Goal: Task Accomplishment & Management: Complete application form

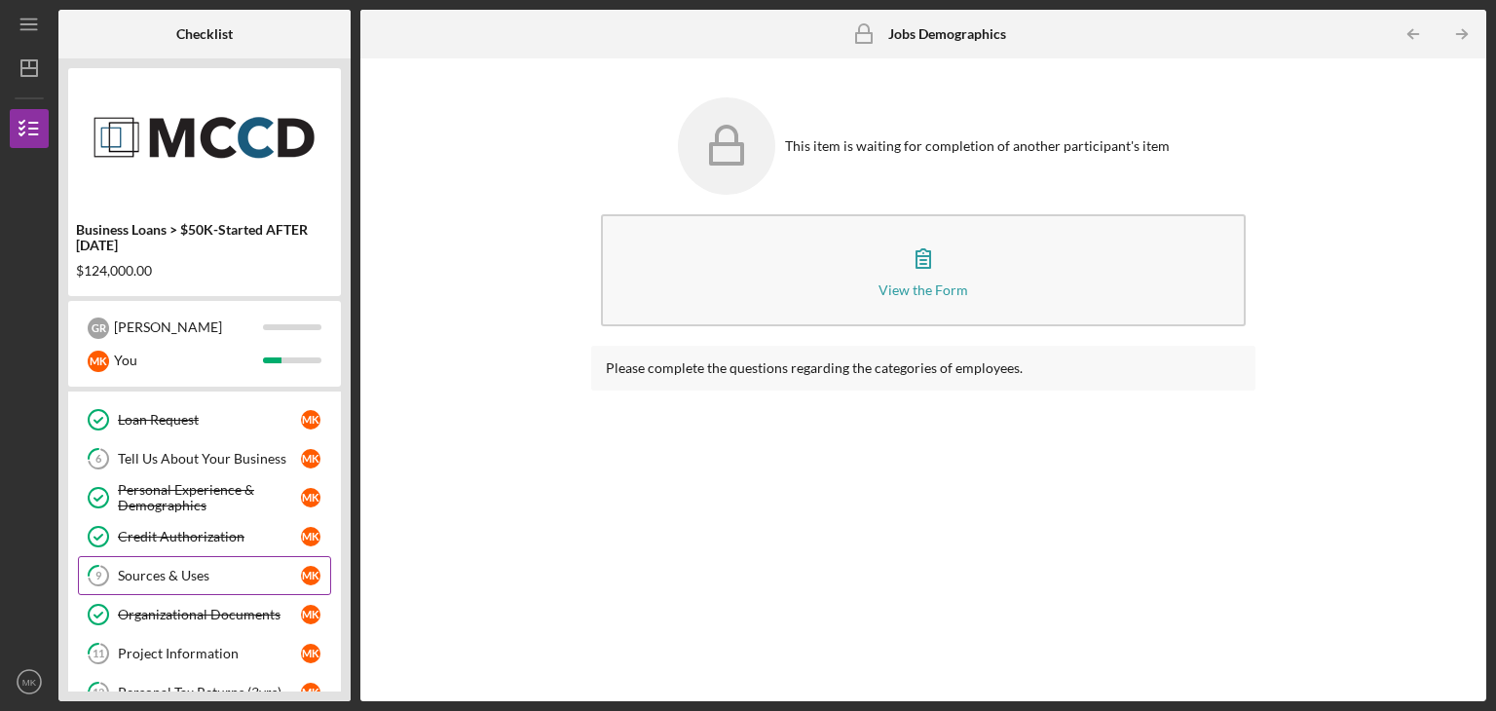
scroll to position [277, 0]
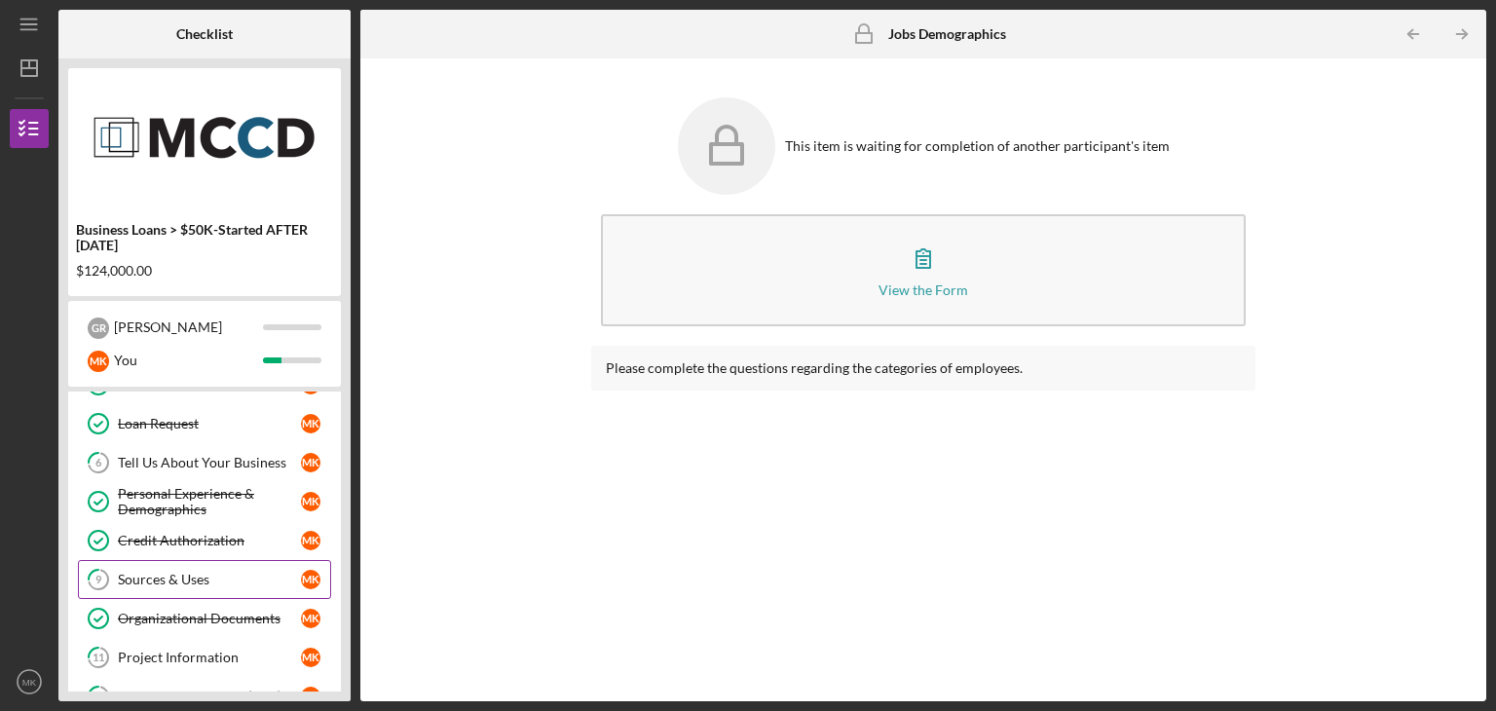
click at [182, 574] on div "Sources & Uses" at bounding box center [209, 580] width 183 height 16
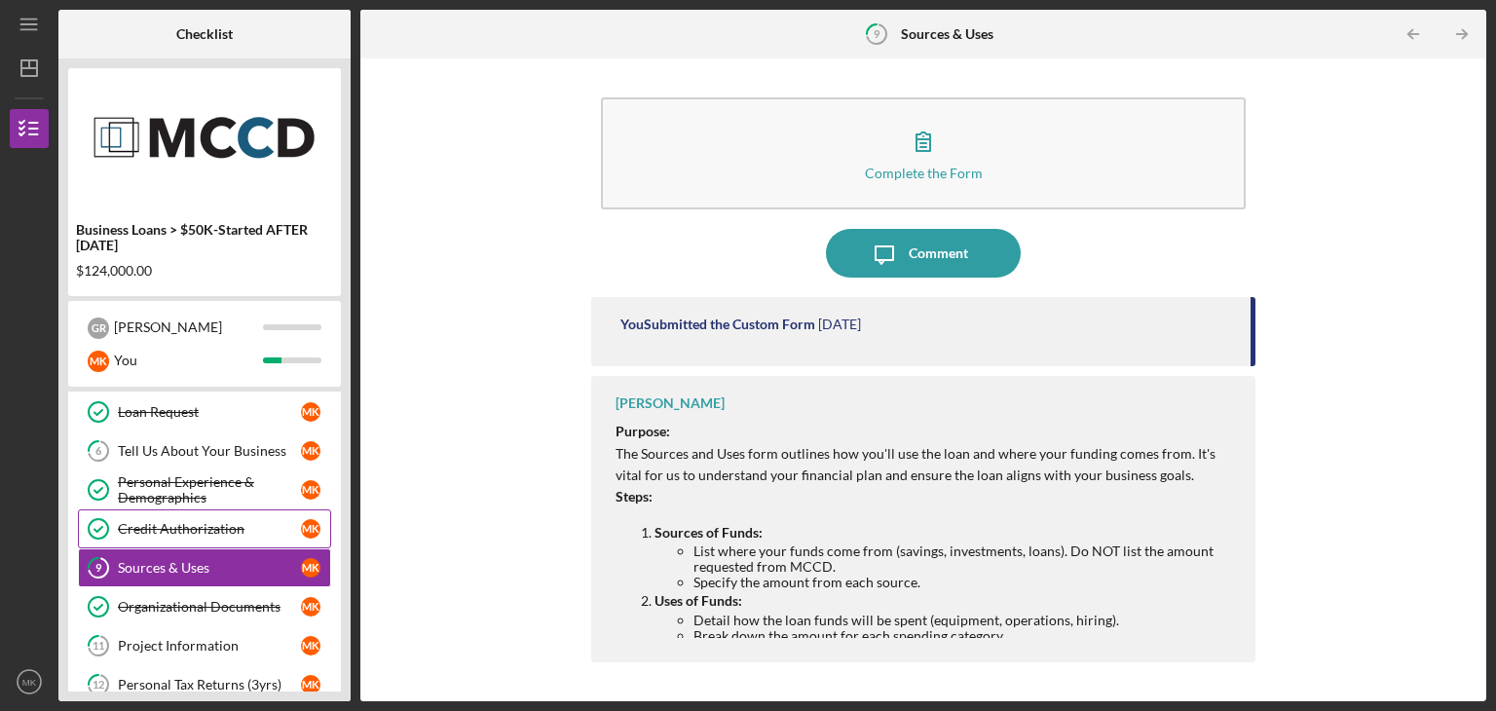
scroll to position [273, 0]
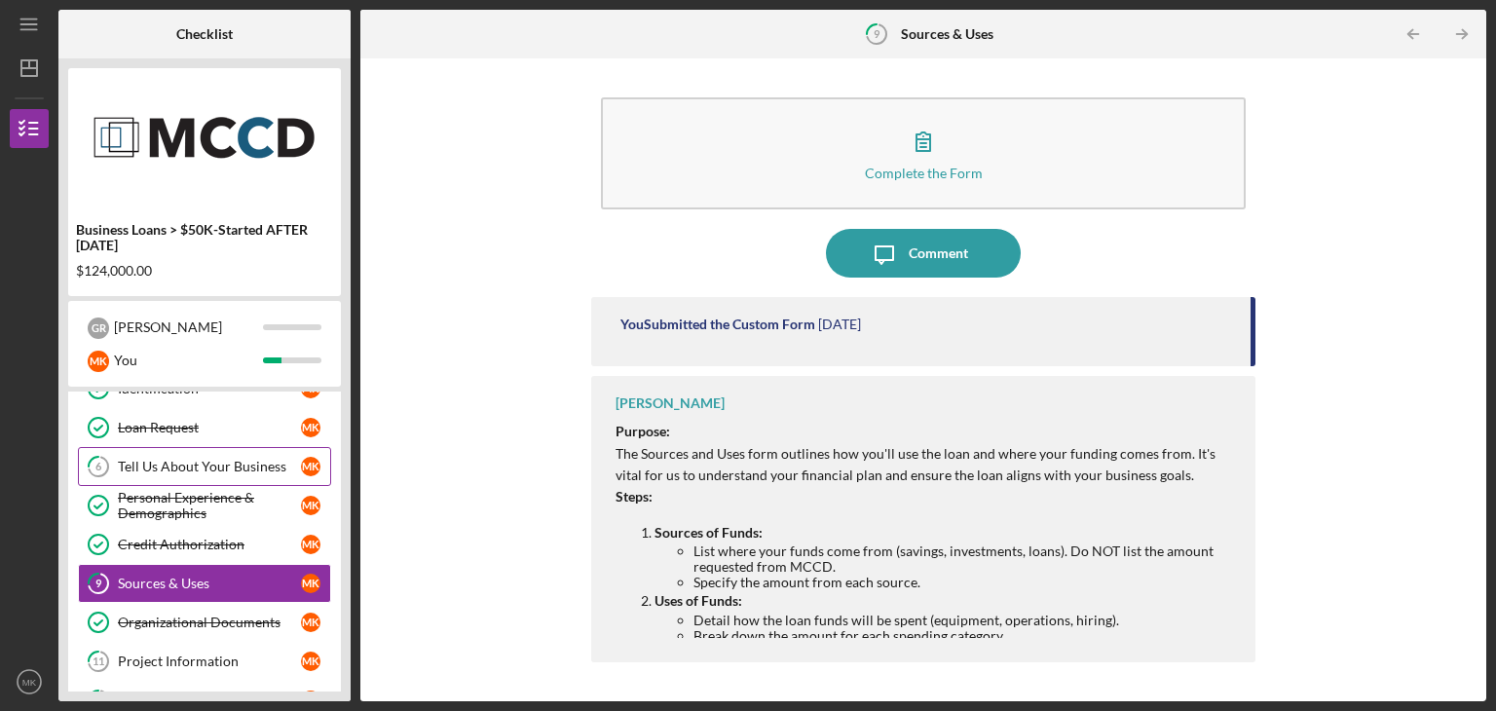
click at [197, 460] on div "Tell Us About Your Business" at bounding box center [209, 467] width 183 height 16
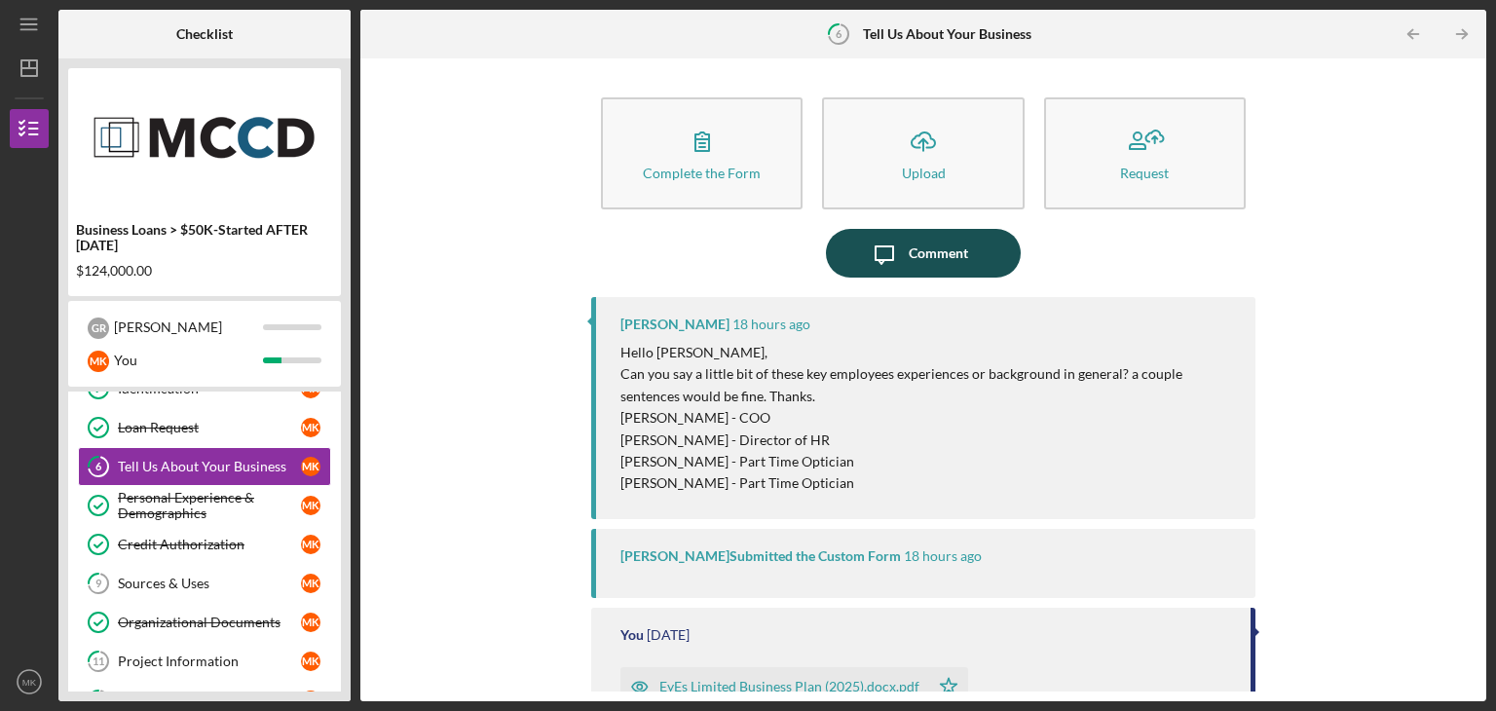
click at [849, 272] on button "Icon/Message Comment" at bounding box center [923, 253] width 195 height 49
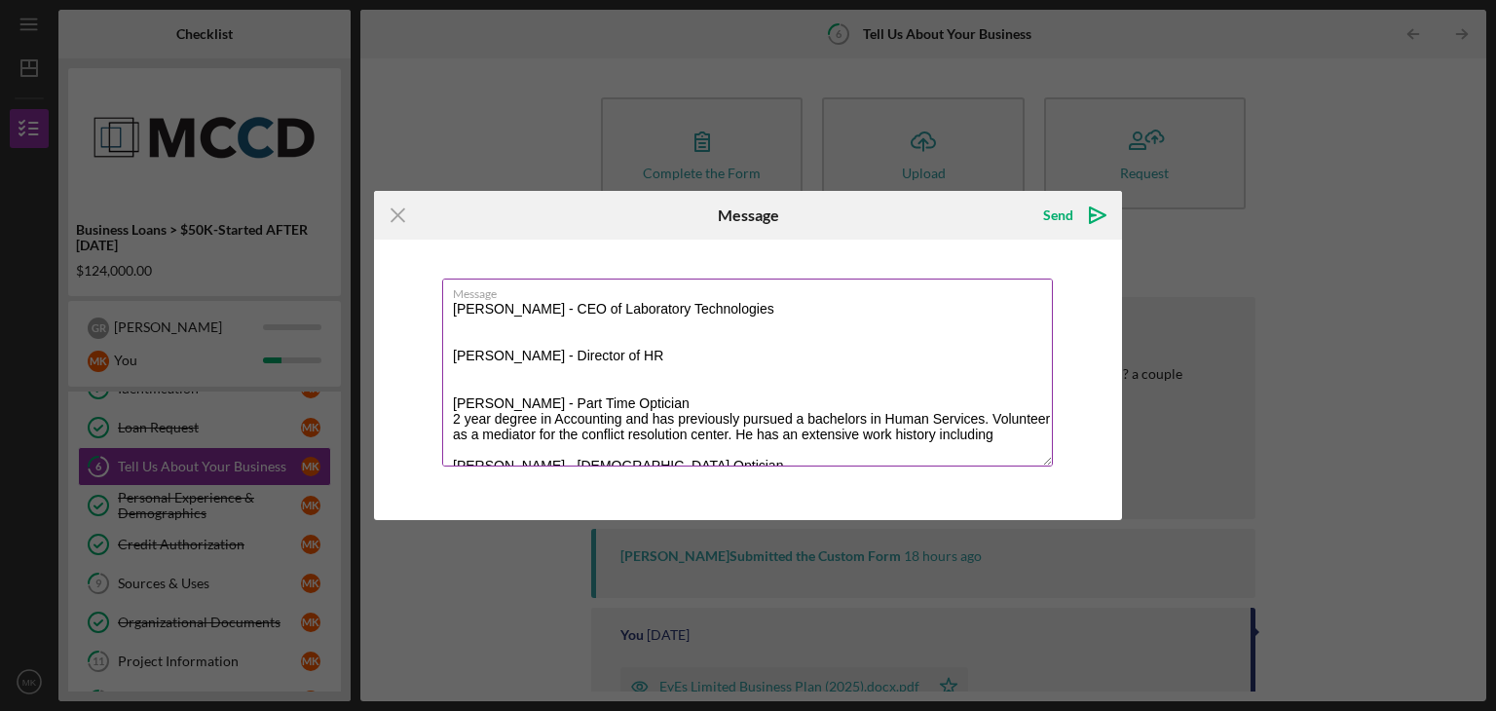
scroll to position [47, 0]
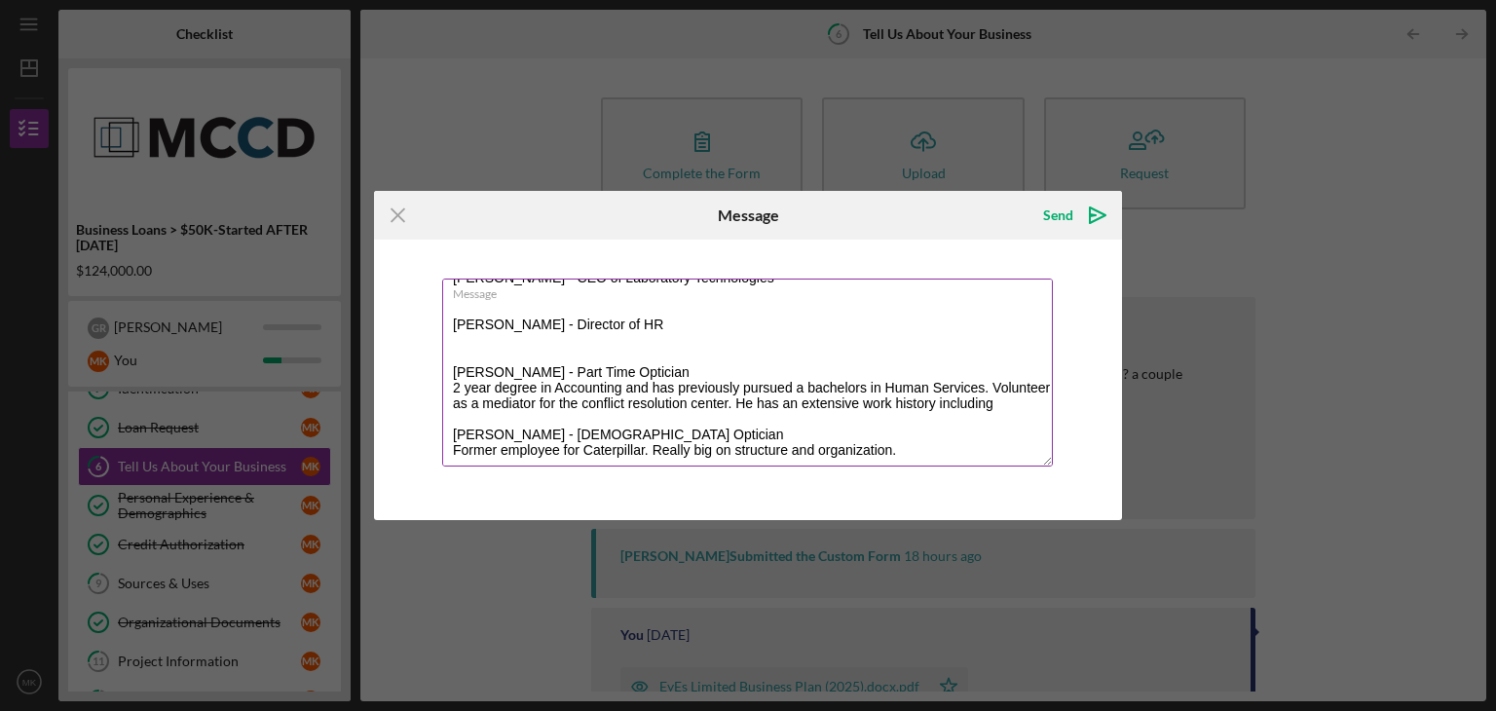
click at [618, 328] on textarea "[PERSON_NAME] - CEO of Laboratory Technologies [PERSON_NAME] - Director of HR […" at bounding box center [747, 373] width 611 height 188
paste textarea "For 14 years, [PERSON_NAME] successfully owned and operated Just Be Massage The…"
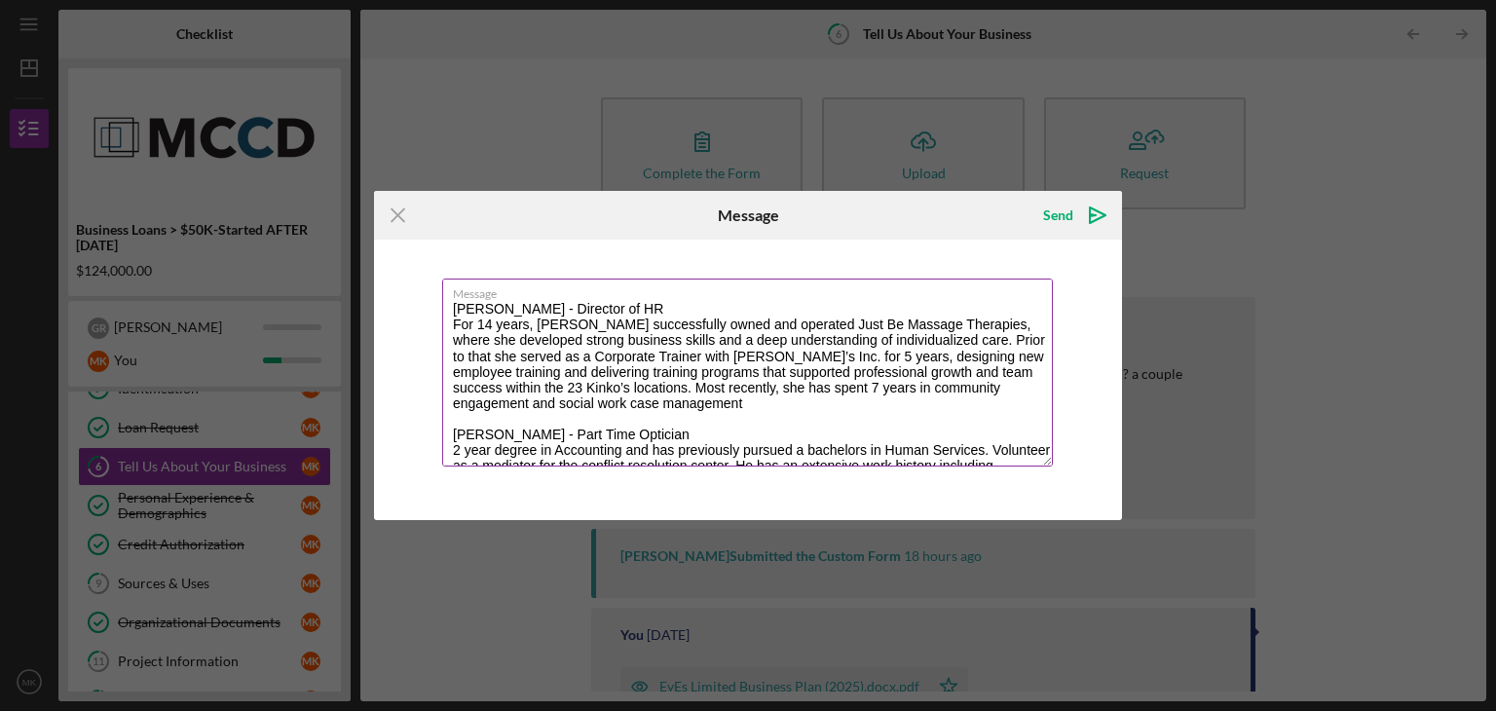
scroll to position [0, 0]
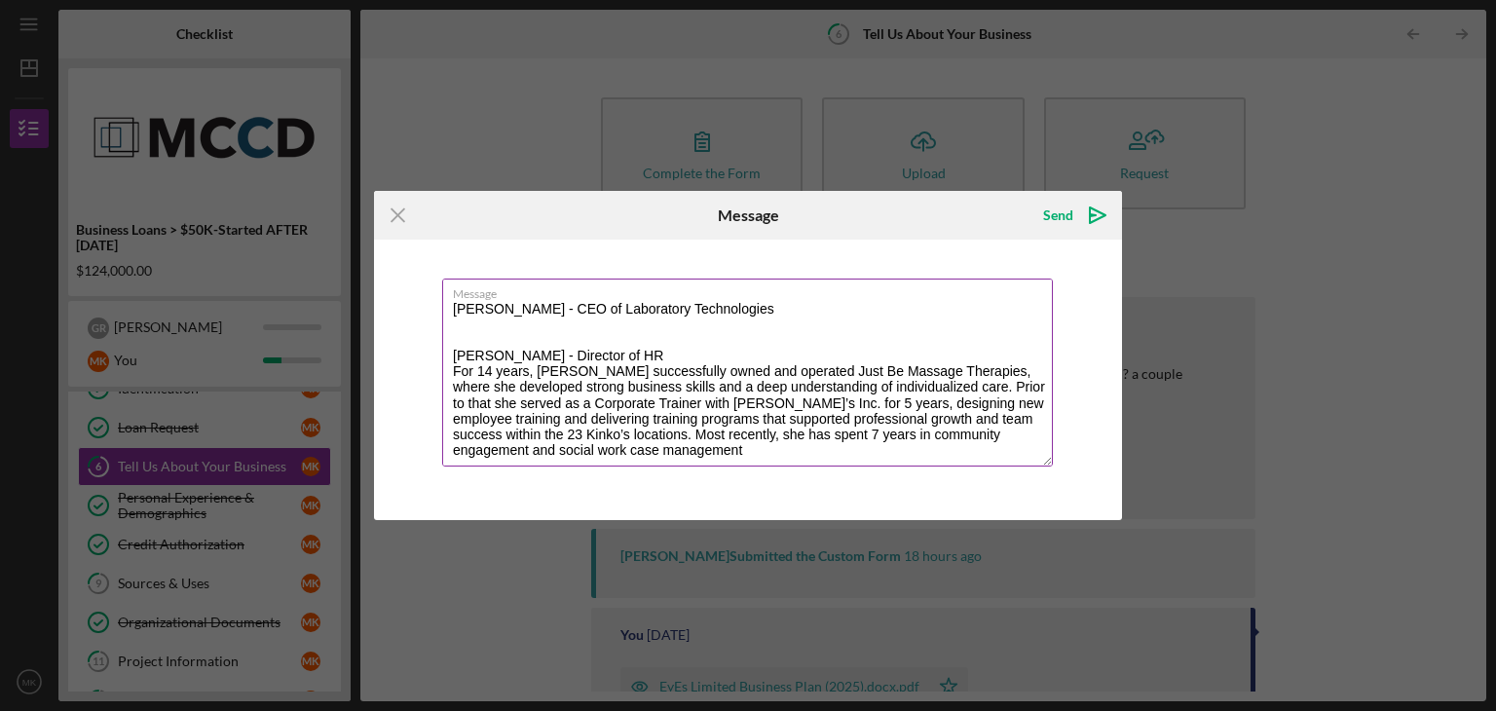
click at [517, 329] on textarea "[PERSON_NAME] - CEO of Laboratory Technologies [PERSON_NAME] - Director of HR F…" at bounding box center [747, 373] width 611 height 188
paste textarea "He has led cross-functional teams, operated purchasing and sales simultaneously…"
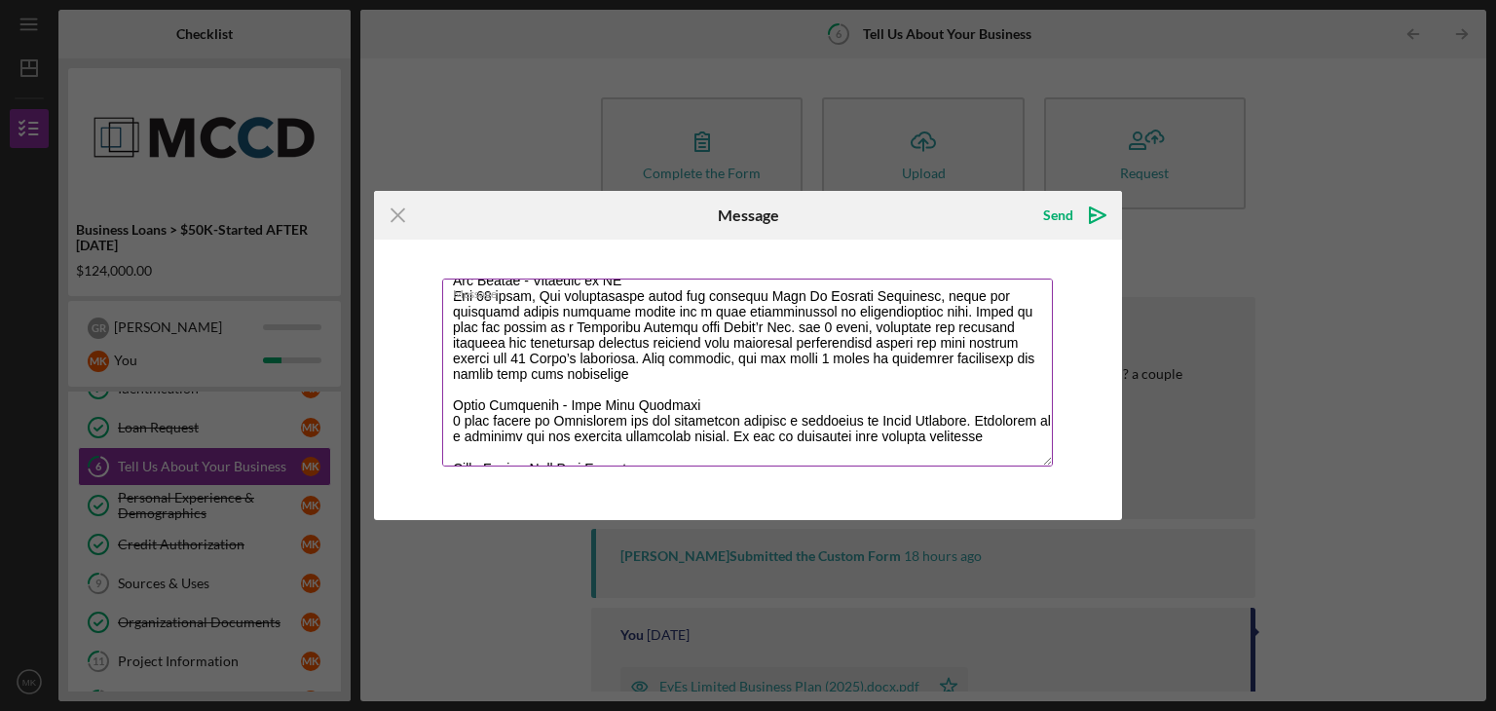
scroll to position [171, 0]
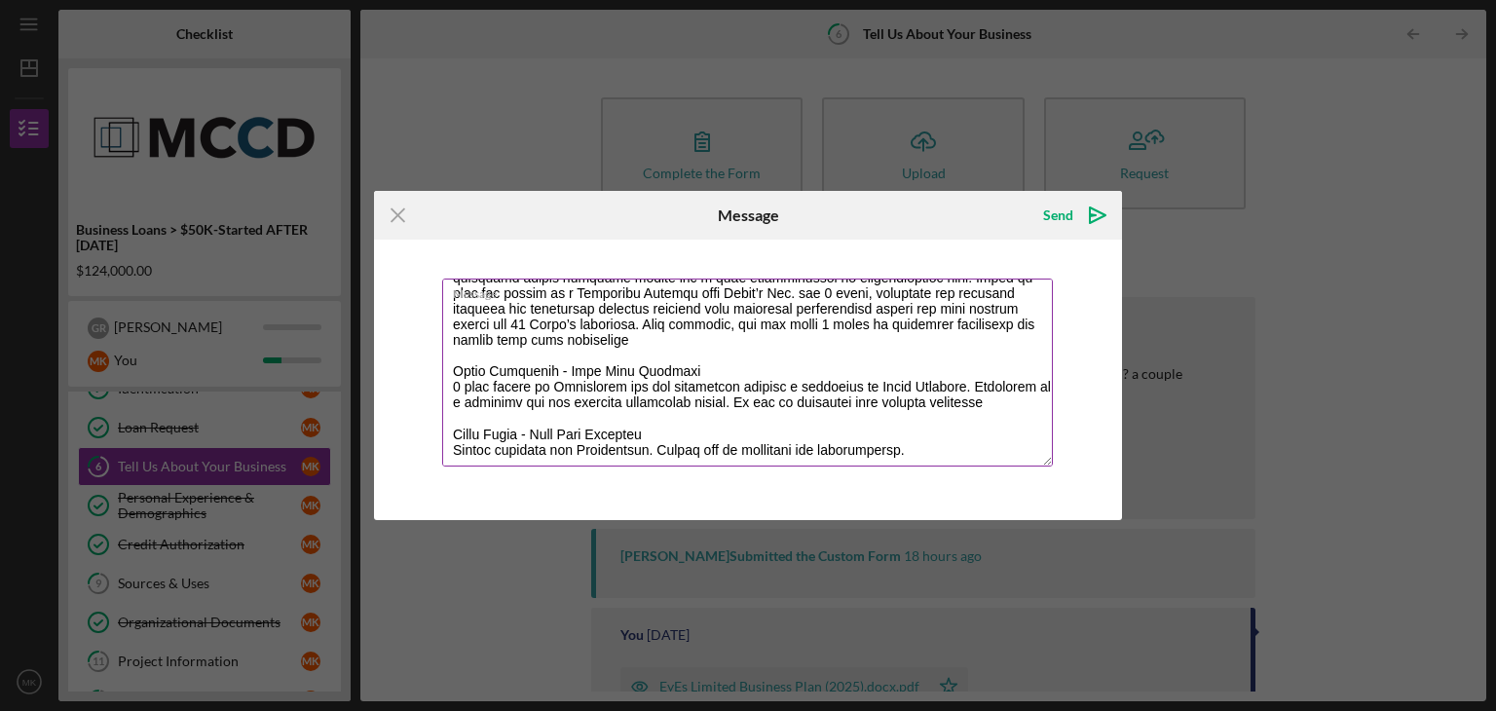
click at [673, 404] on textarea "Message" at bounding box center [747, 373] width 611 height 188
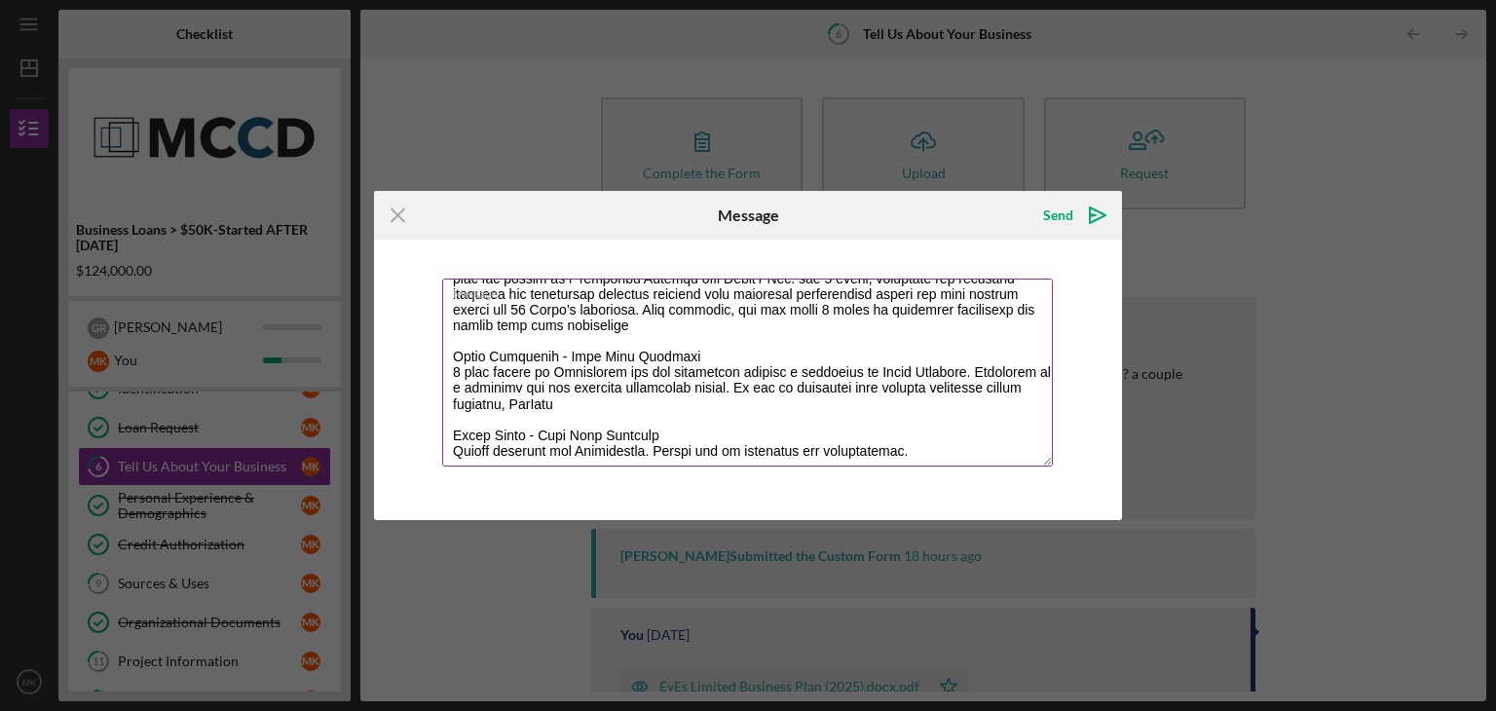
click at [607, 401] on textarea "Message" at bounding box center [747, 373] width 611 height 188
click at [704, 398] on textarea "Message" at bounding box center [747, 373] width 611 height 188
click at [960, 451] on textarea "Message" at bounding box center [747, 373] width 611 height 188
click at [932, 382] on textarea "Message" at bounding box center [747, 373] width 611 height 188
click at [896, 450] on textarea "Message" at bounding box center [747, 373] width 611 height 188
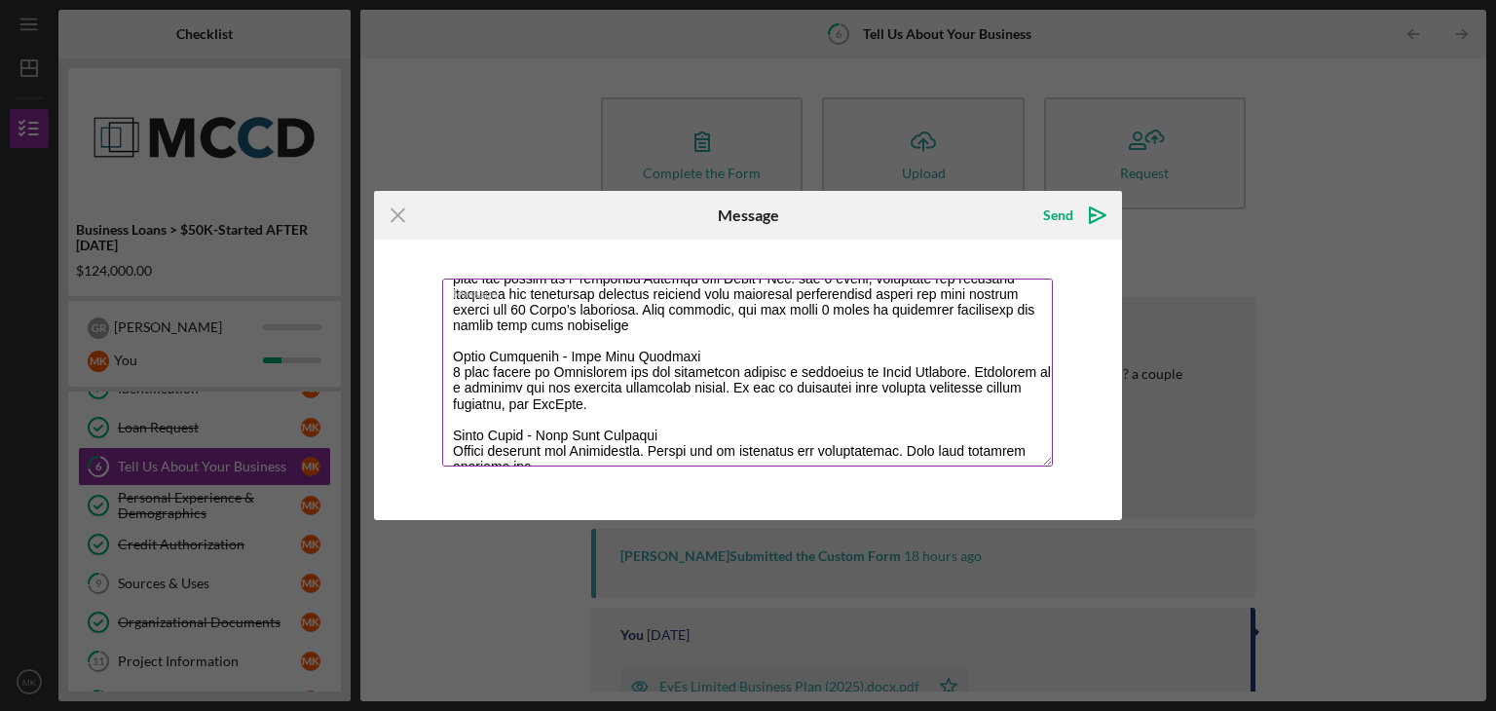
scroll to position [187, 0]
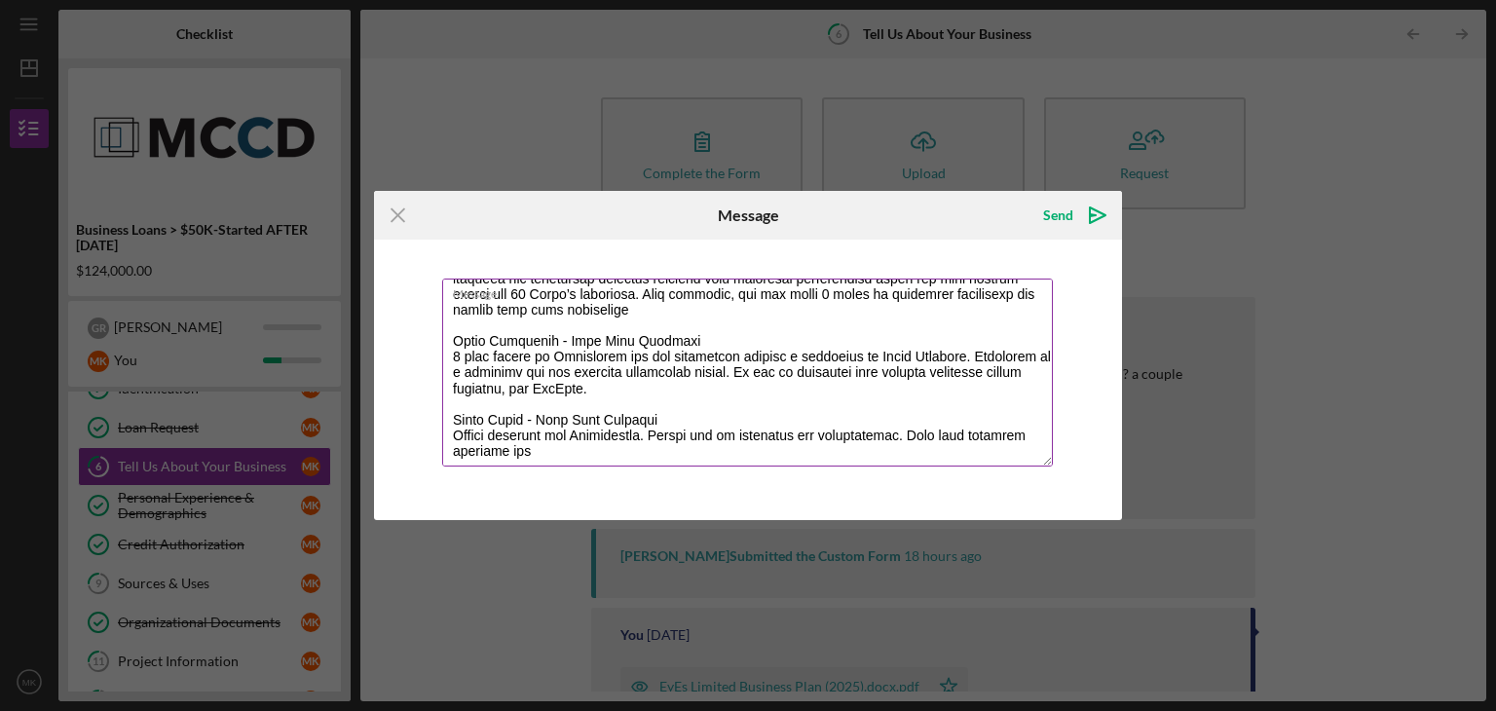
click at [721, 449] on textarea "Message" at bounding box center [747, 373] width 611 height 188
type textarea "Loremi Dolorsi - AME co Adipiscing Elitseddoeiu Tem i utlab etdolorema al enima…"
click at [1060, 219] on div "Send" at bounding box center [1058, 215] width 30 height 39
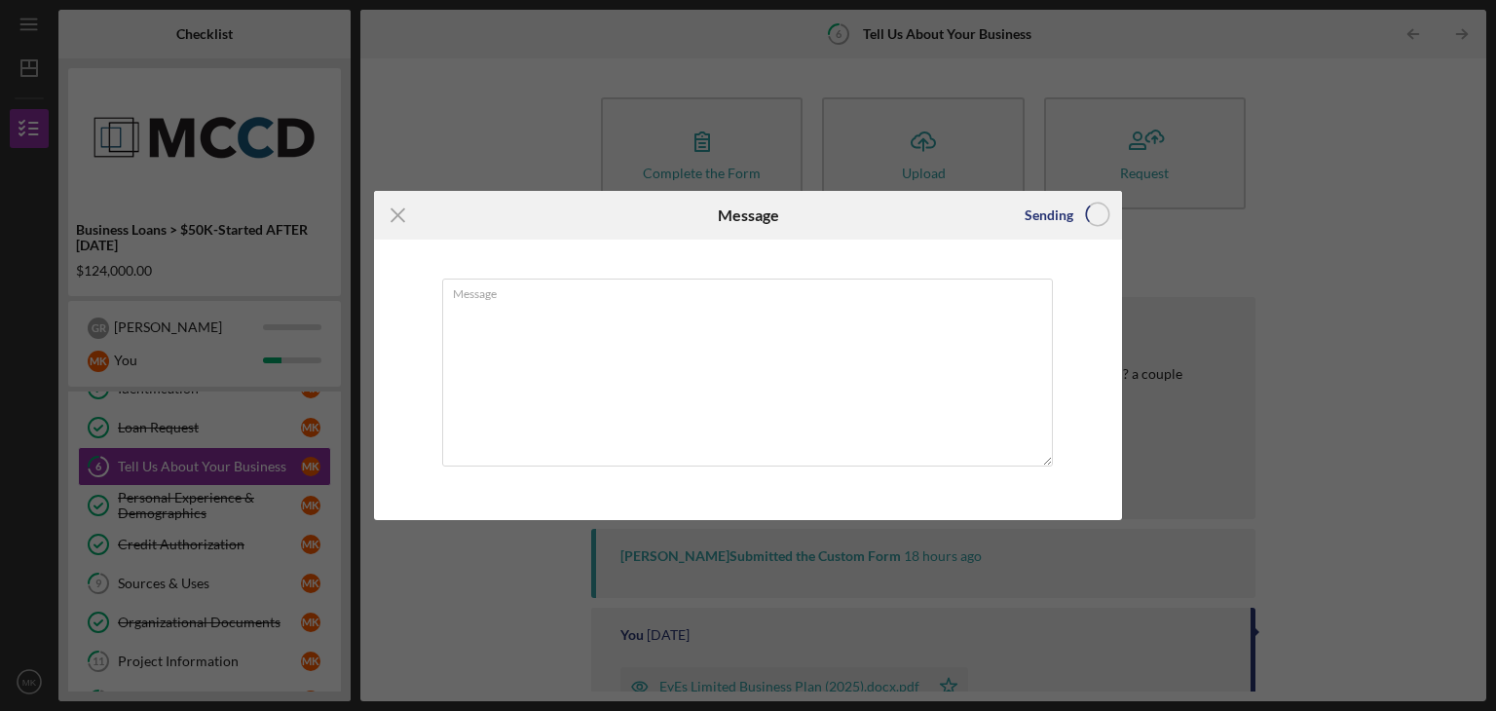
scroll to position [0, 0]
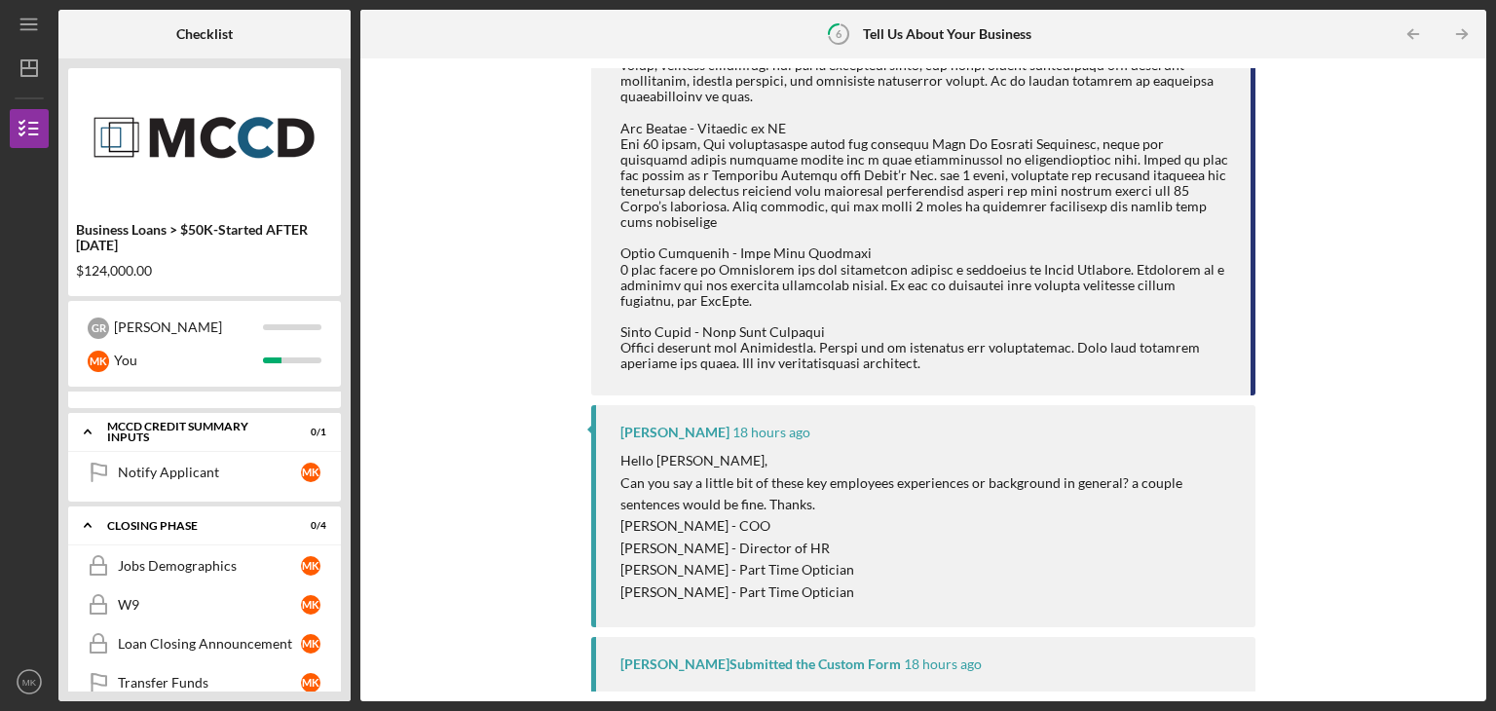
scroll to position [907, 0]
click at [189, 563] on link "Jobs Demographics Jobs Demographics M K" at bounding box center [204, 564] width 253 height 39
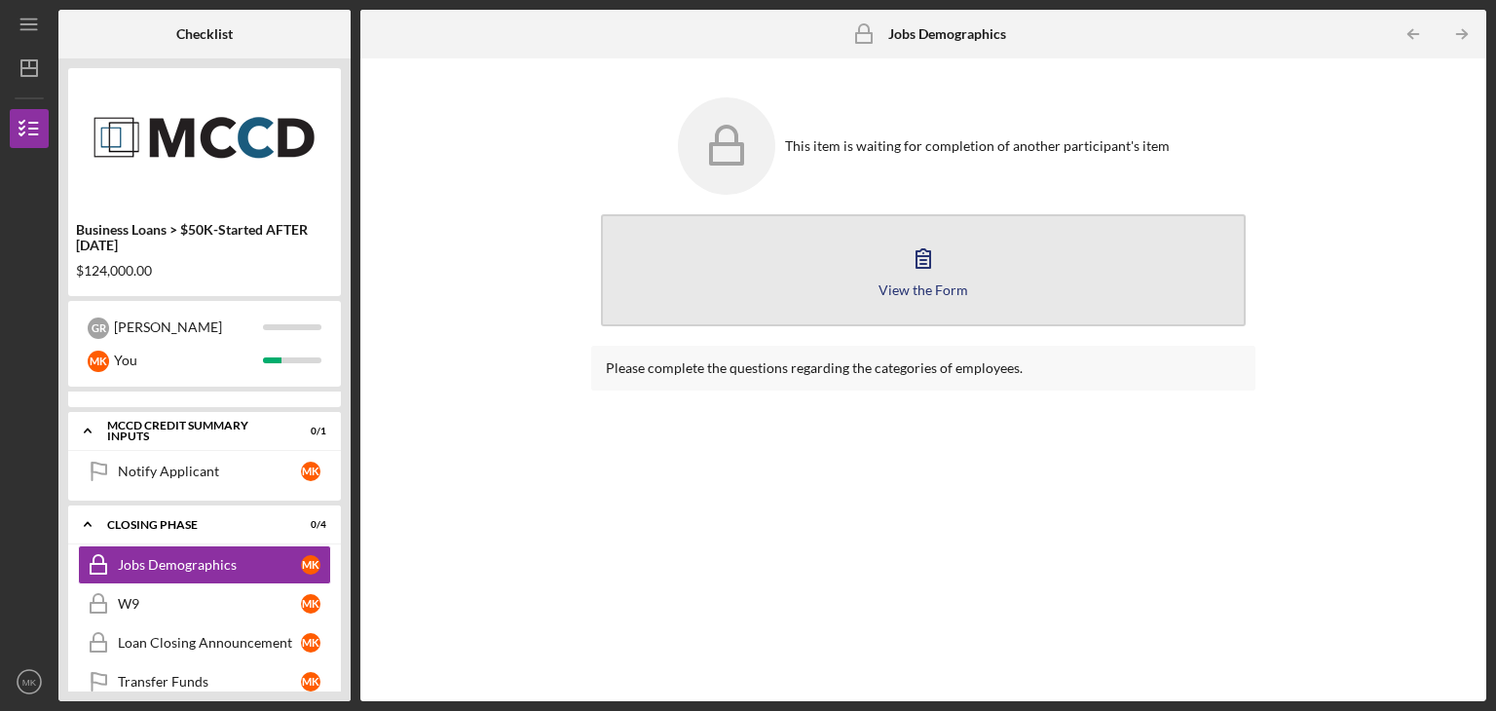
click at [827, 248] on button "View the Form Form" at bounding box center [923, 270] width 645 height 112
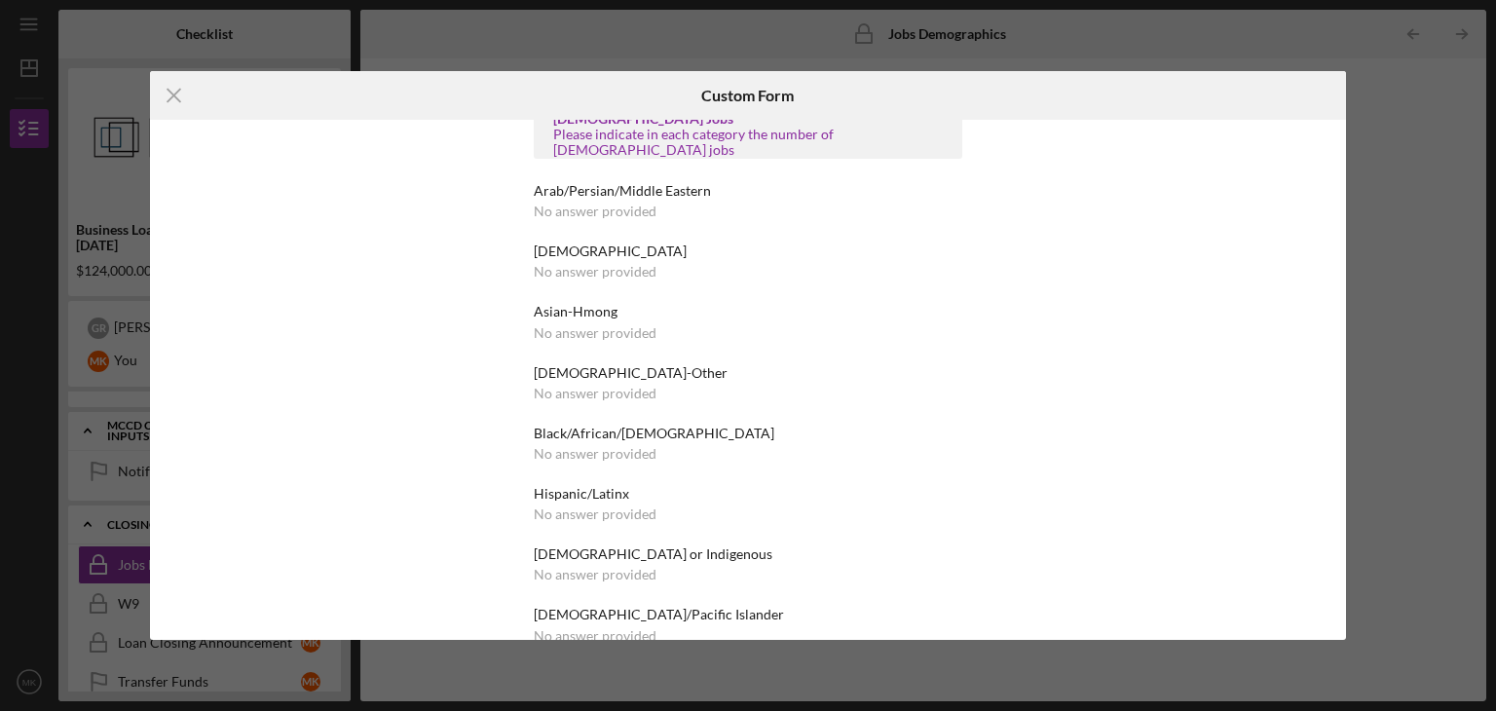
scroll to position [1398, 0]
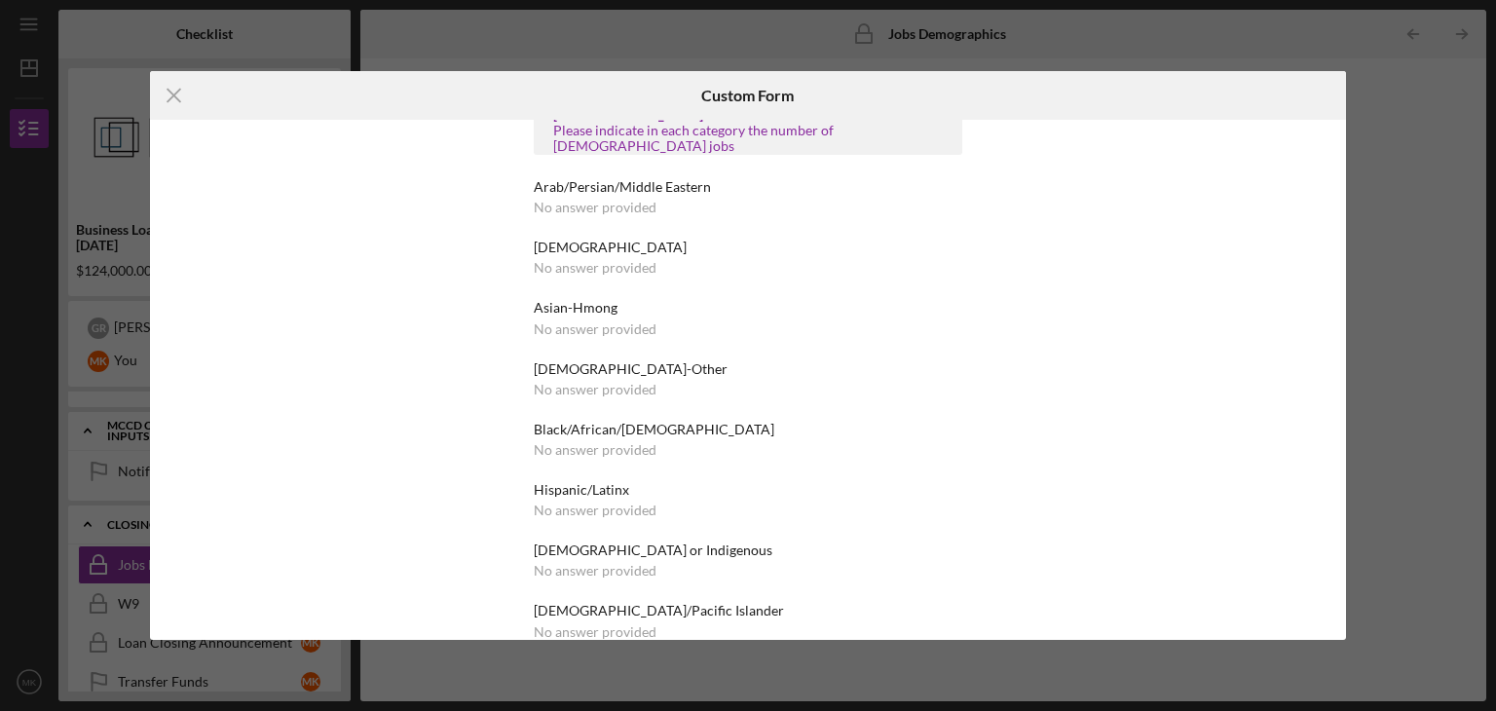
click at [656, 361] on div "[DEMOGRAPHIC_DATA]-Other" at bounding box center [748, 369] width 429 height 16
click at [646, 382] on div "No answer provided" at bounding box center [595, 390] width 123 height 16
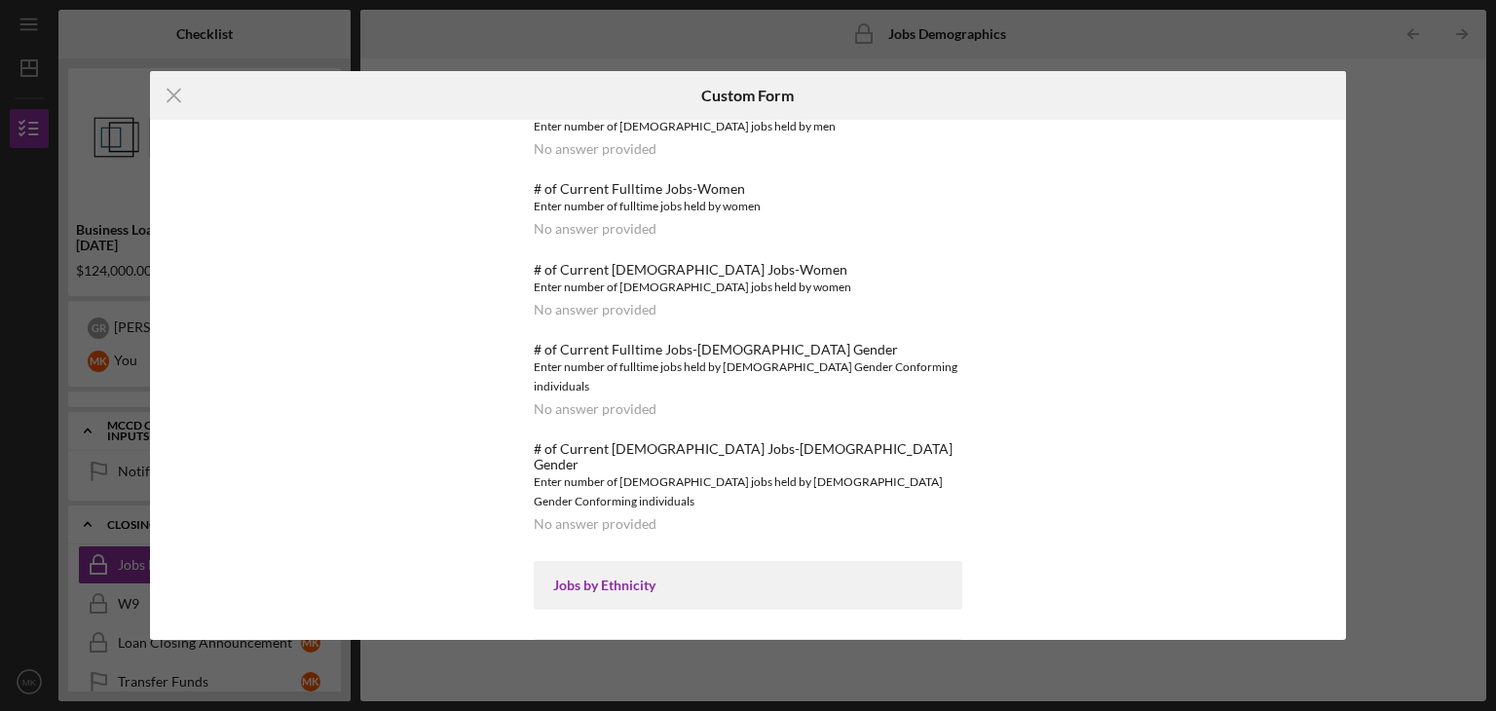
scroll to position [0, 0]
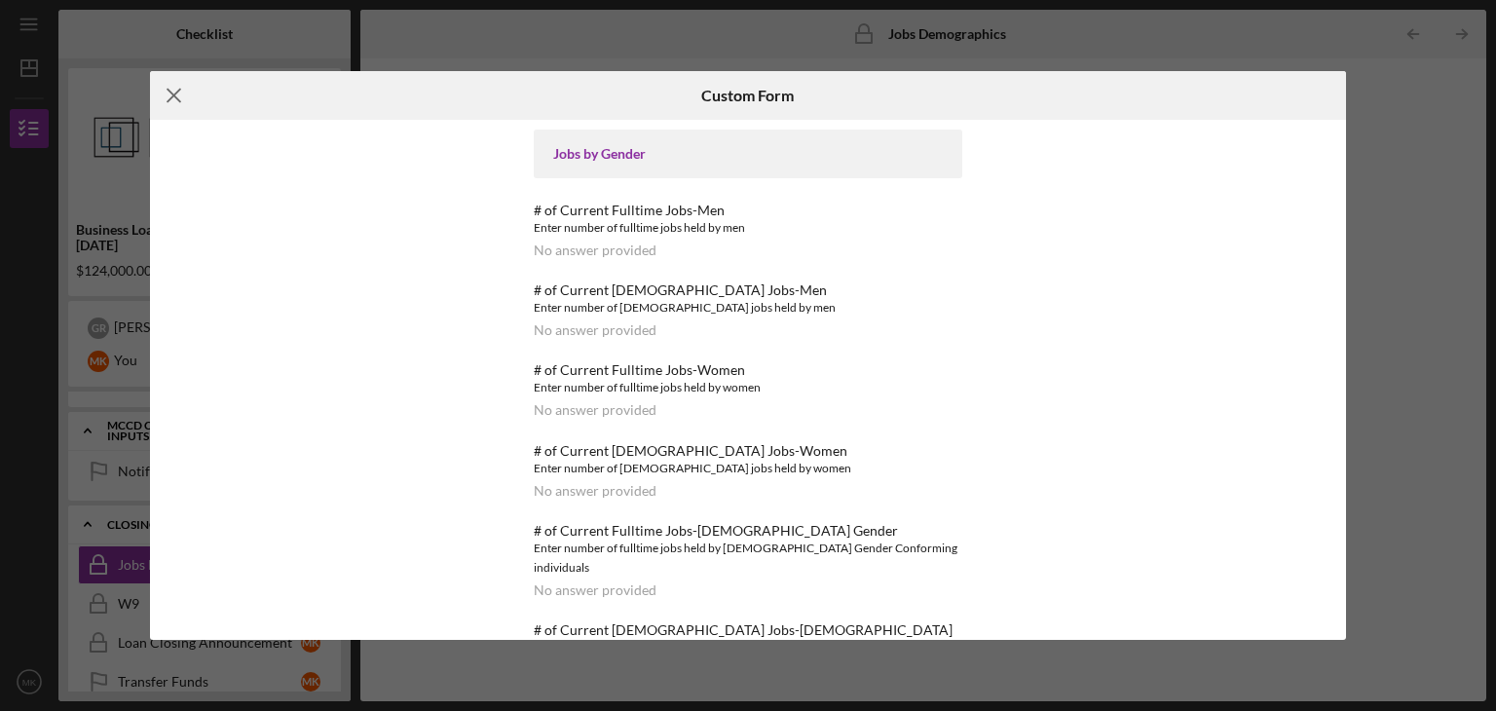
click at [185, 85] on icon "Icon/Menu Close" at bounding box center [174, 95] width 49 height 49
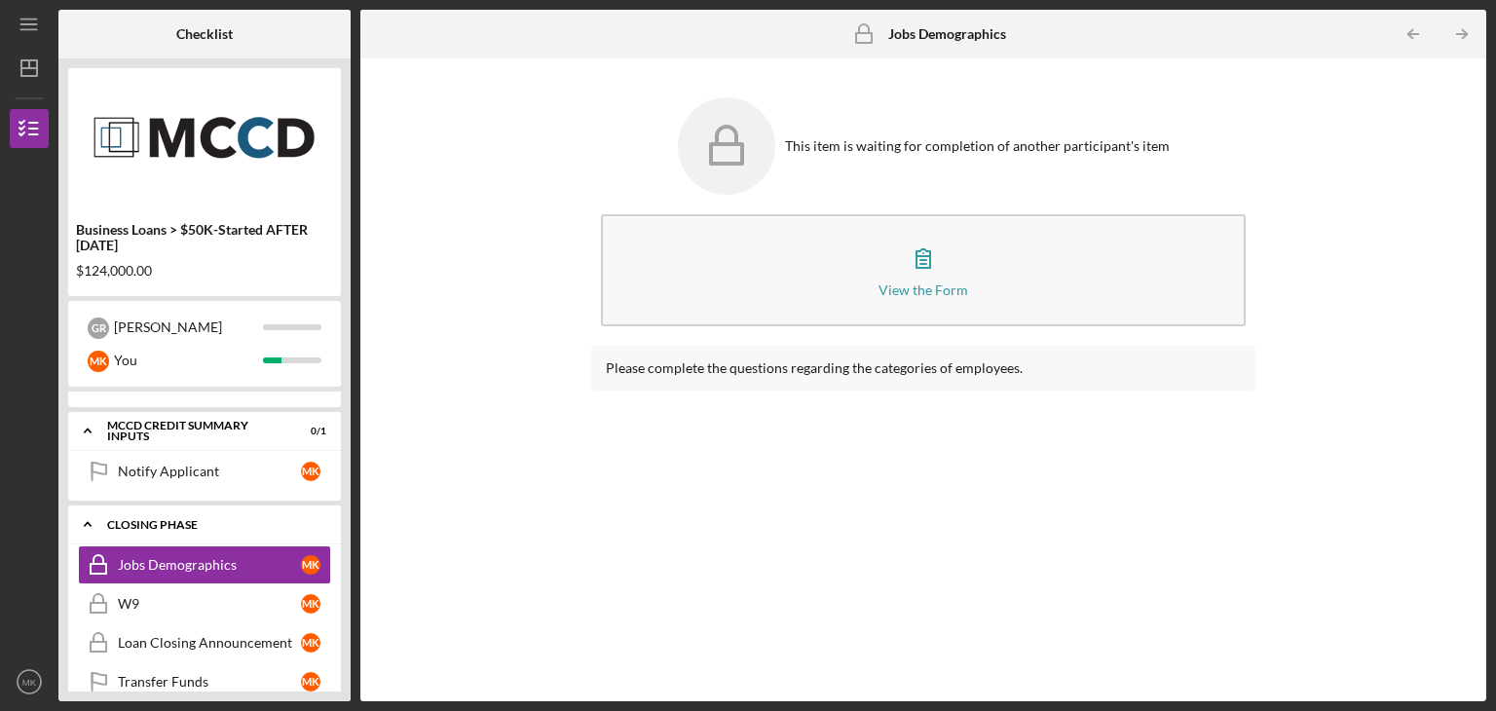
click at [96, 519] on icon "Icon/Expander" at bounding box center [87, 524] width 39 height 39
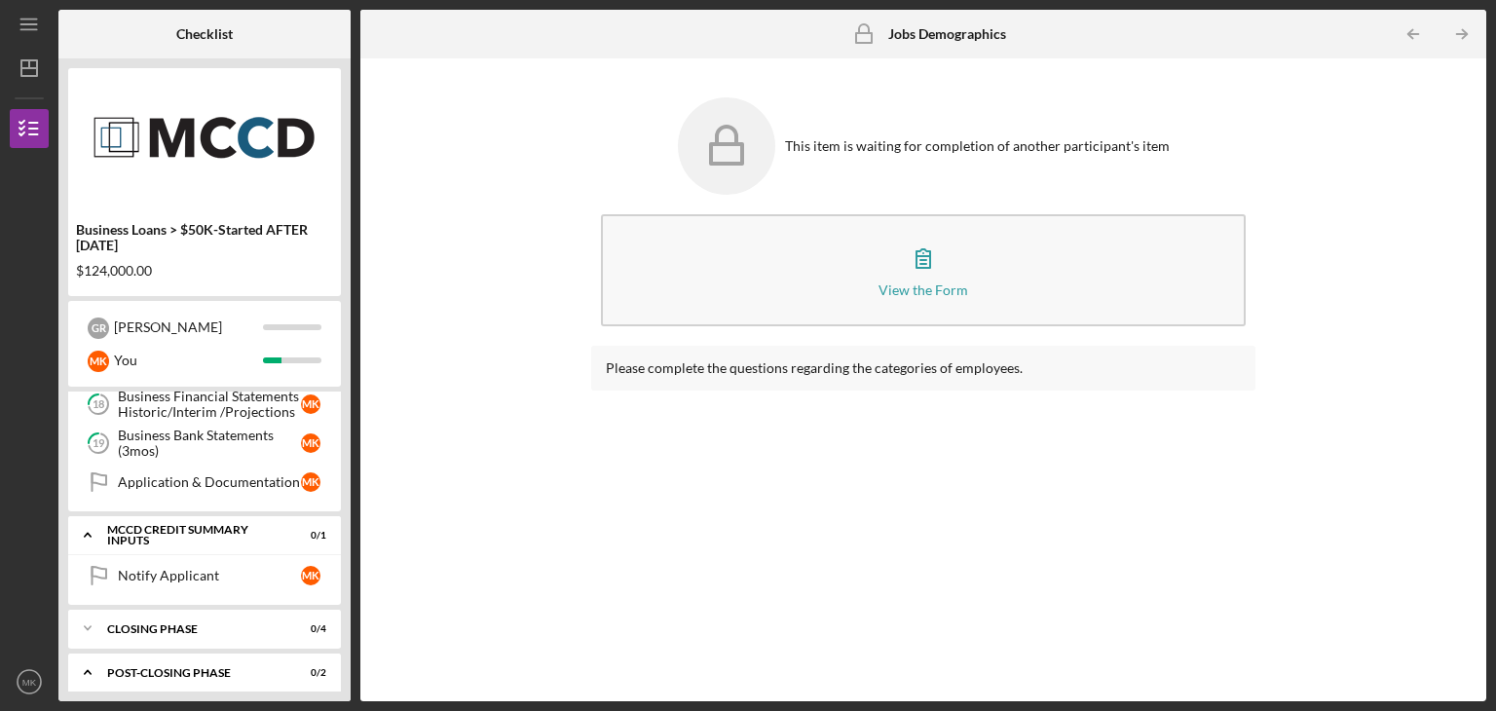
scroll to position [892, 0]
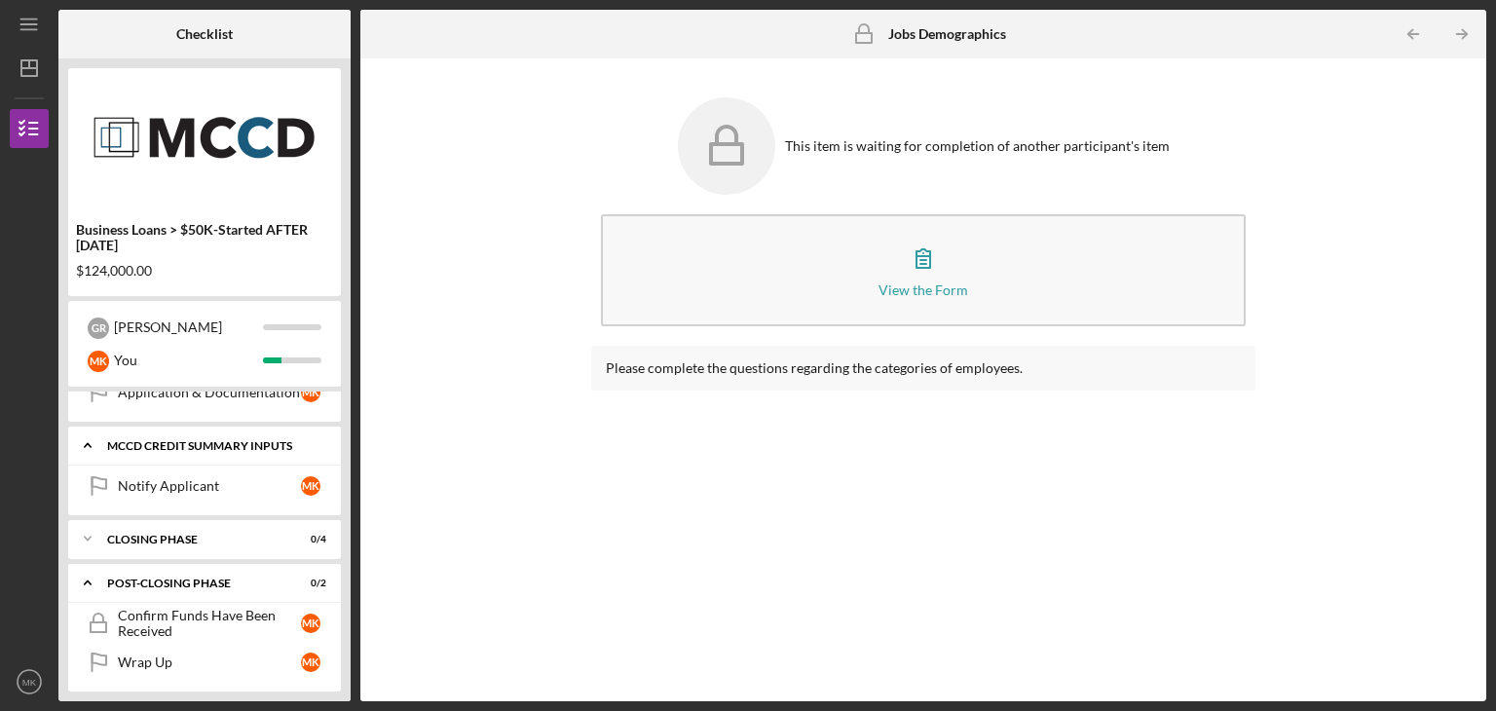
click at [93, 447] on icon "Icon/Expander" at bounding box center [87, 445] width 39 height 39
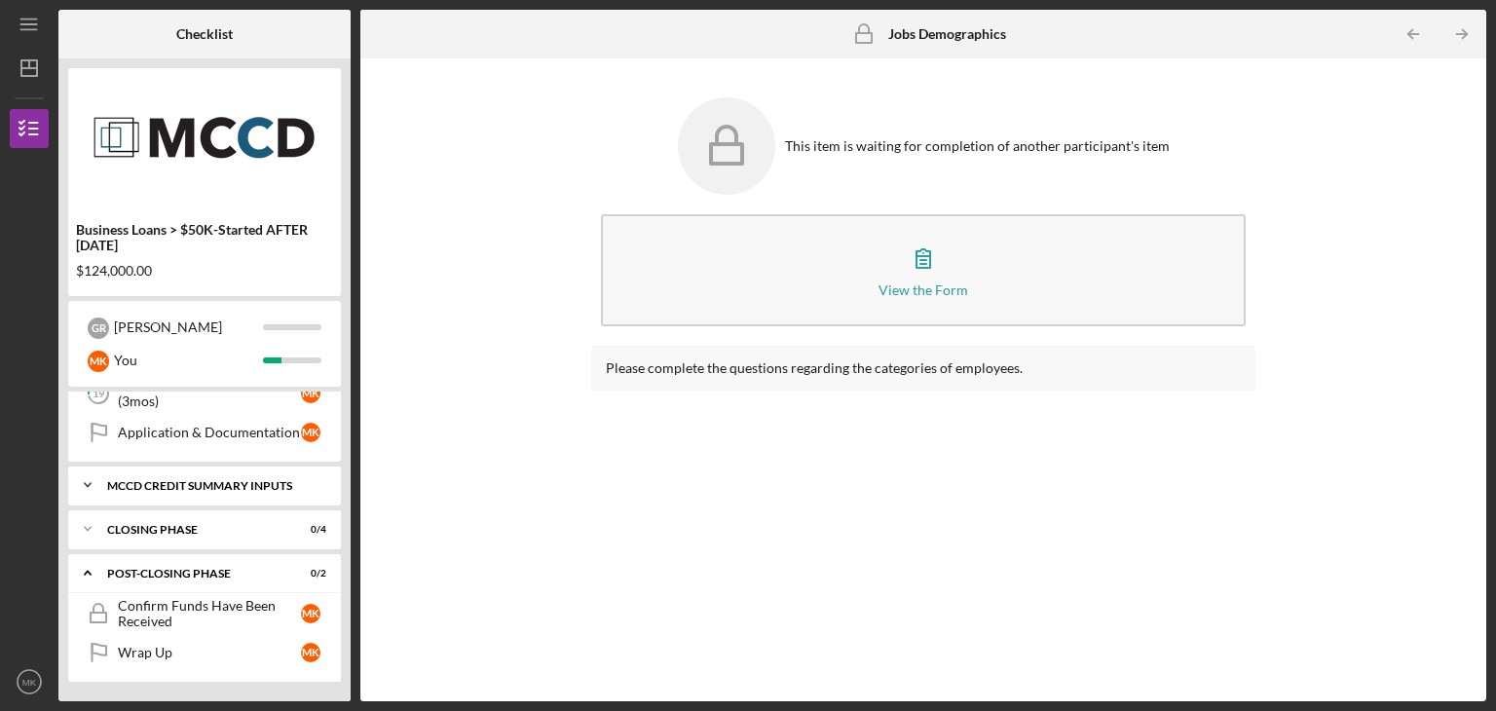
scroll to position [843, 0]
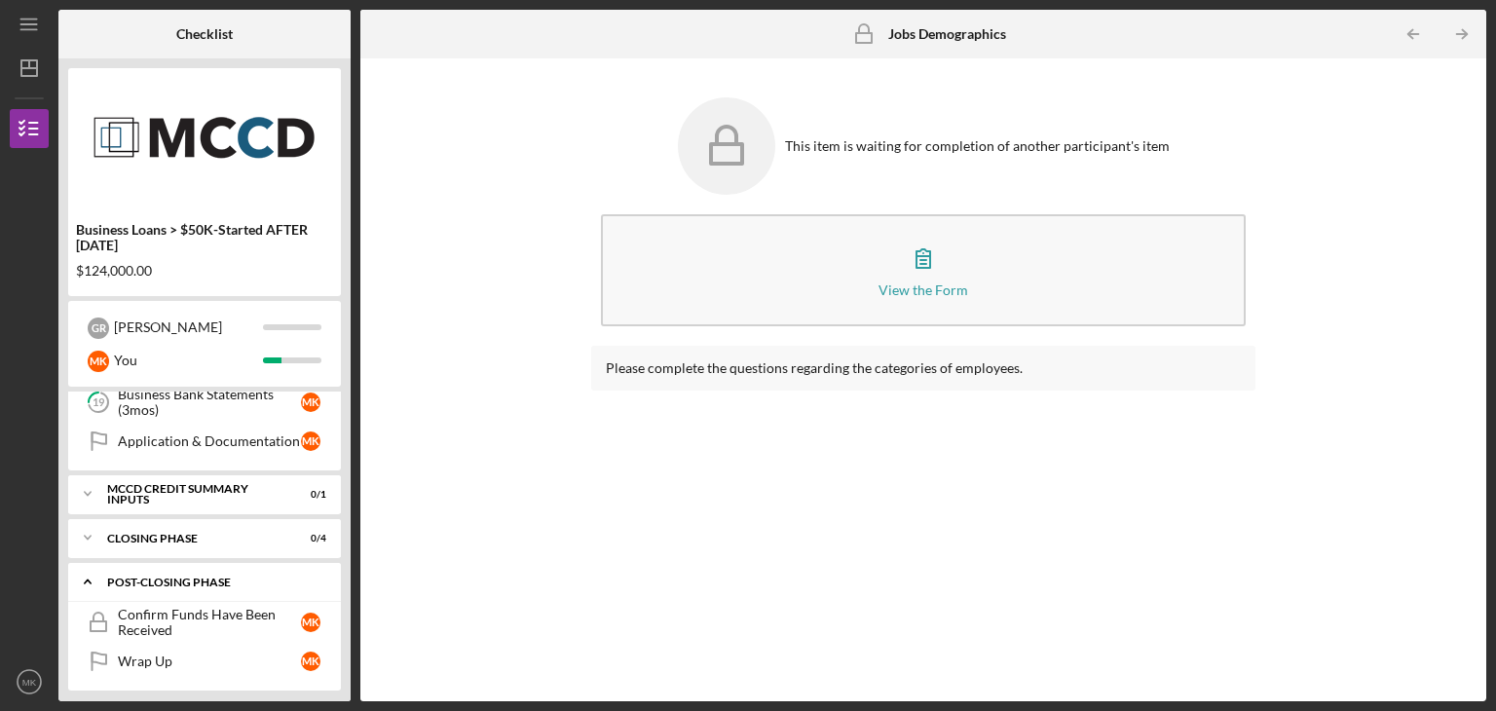
click at [95, 574] on icon "Icon/Expander" at bounding box center [87, 581] width 39 height 39
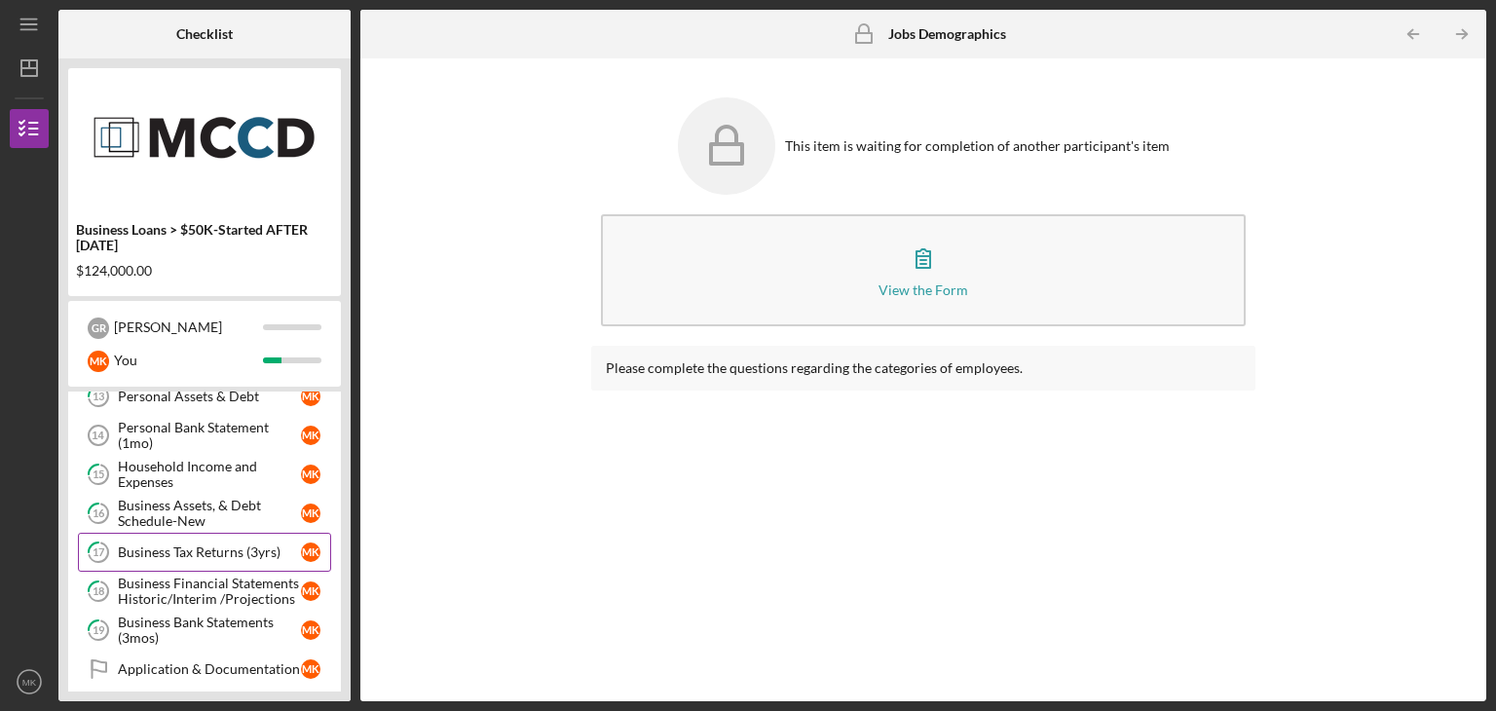
scroll to position [756, 0]
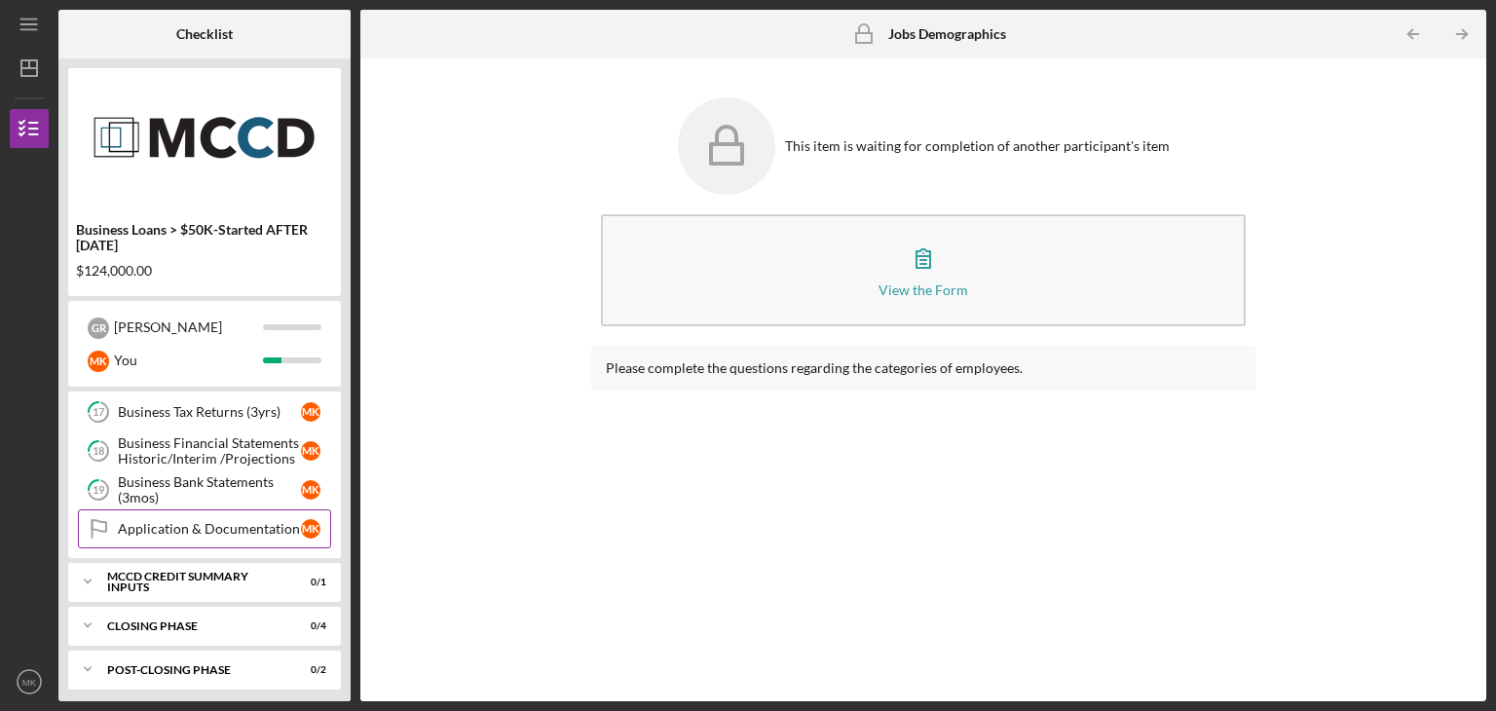
drag, startPoint x: 151, startPoint y: 572, endPoint x: 166, endPoint y: 534, distance: 40.7
click at [166, 534] on div "Icon/Expander Application Authorizations 4 / 4 Personal Information Personal In…" at bounding box center [204, 542] width 273 height 300
click at [174, 521] on div "Application & Documentation" at bounding box center [209, 529] width 183 height 16
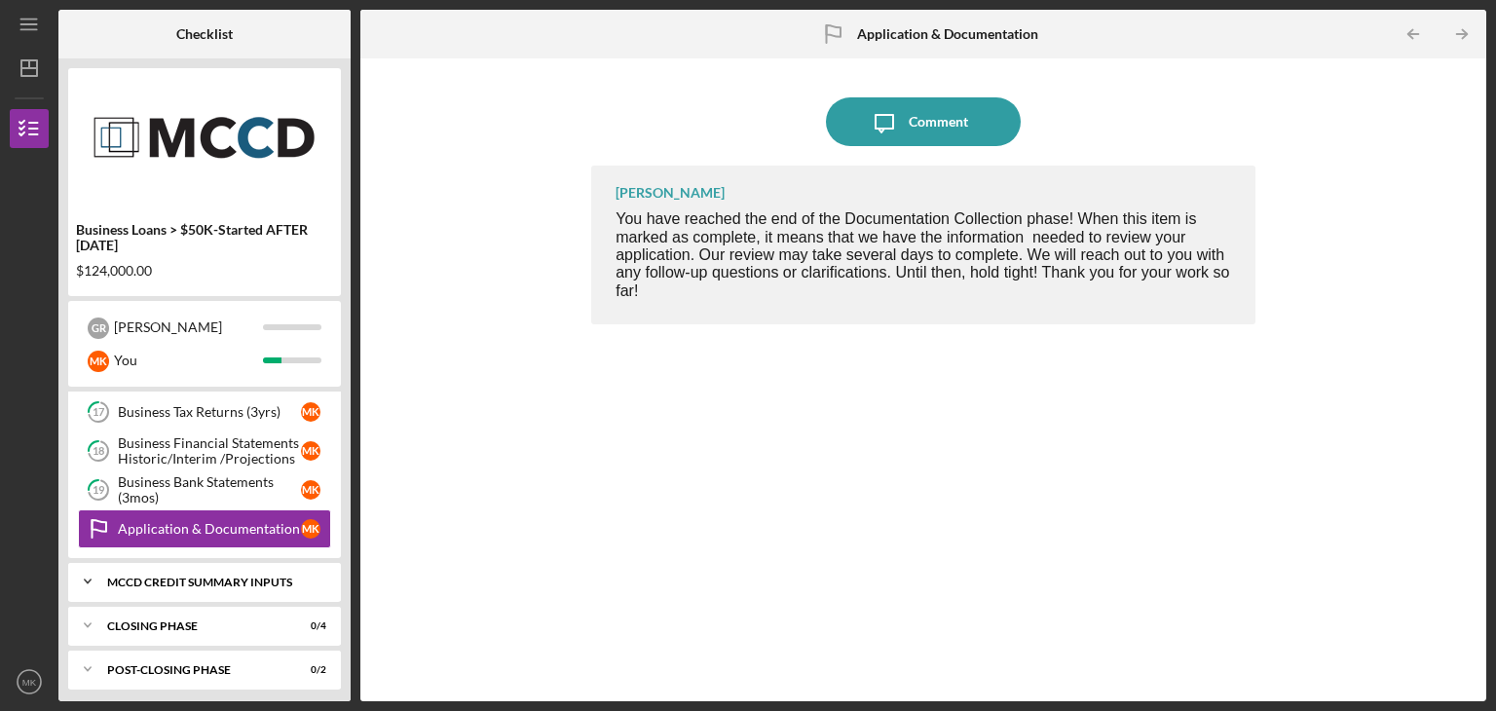
click at [97, 577] on icon "Icon/Expander" at bounding box center [87, 581] width 39 height 39
click at [199, 619] on div "Notify Applicant" at bounding box center [209, 623] width 183 height 16
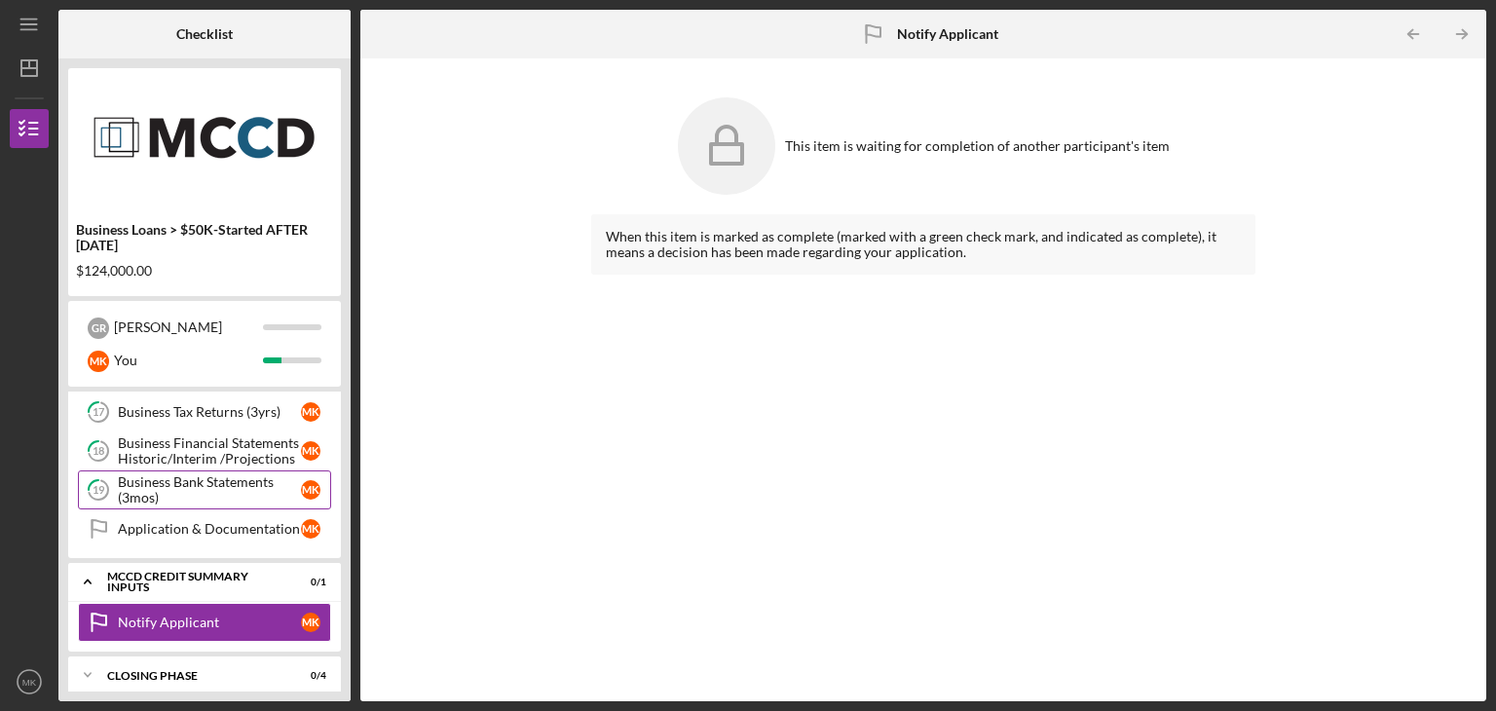
scroll to position [783, 0]
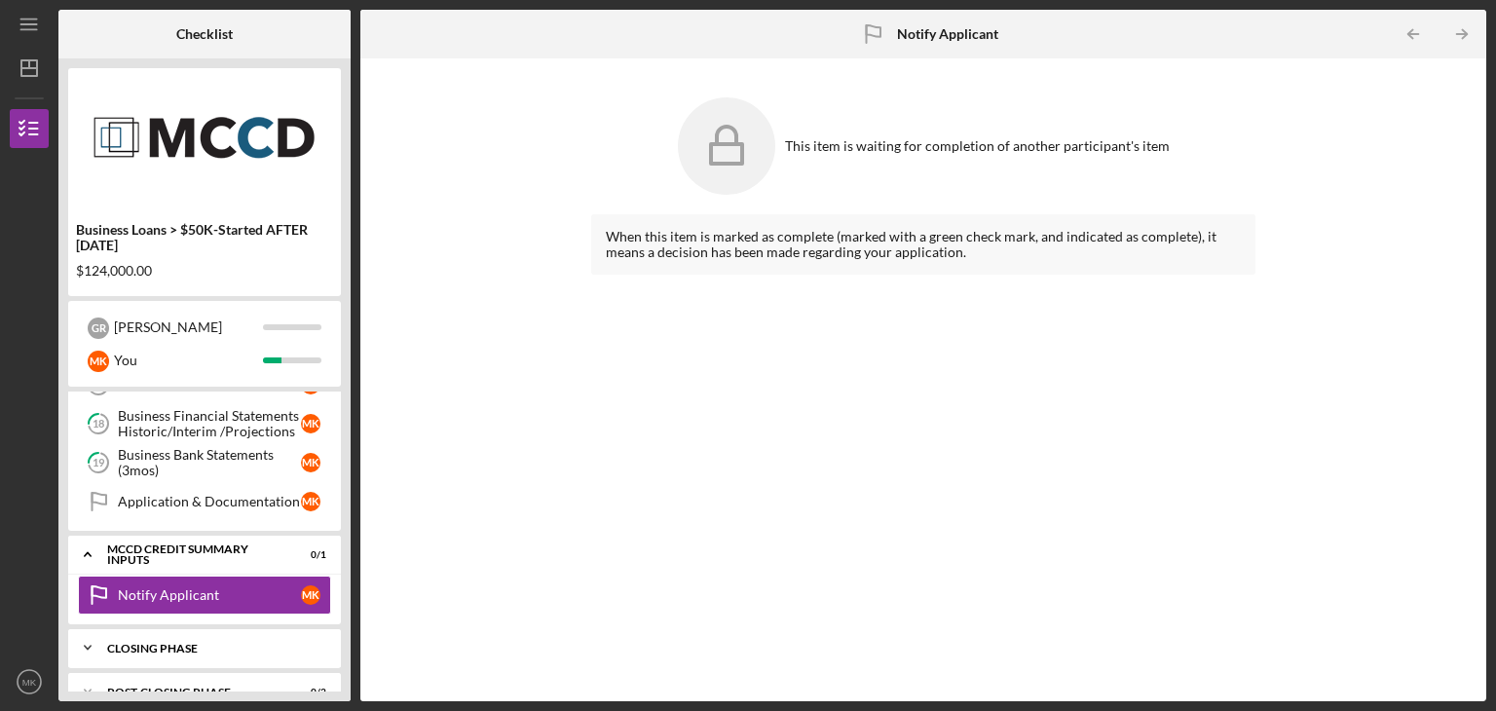
click at [98, 634] on icon "Icon/Expander" at bounding box center [87, 647] width 39 height 39
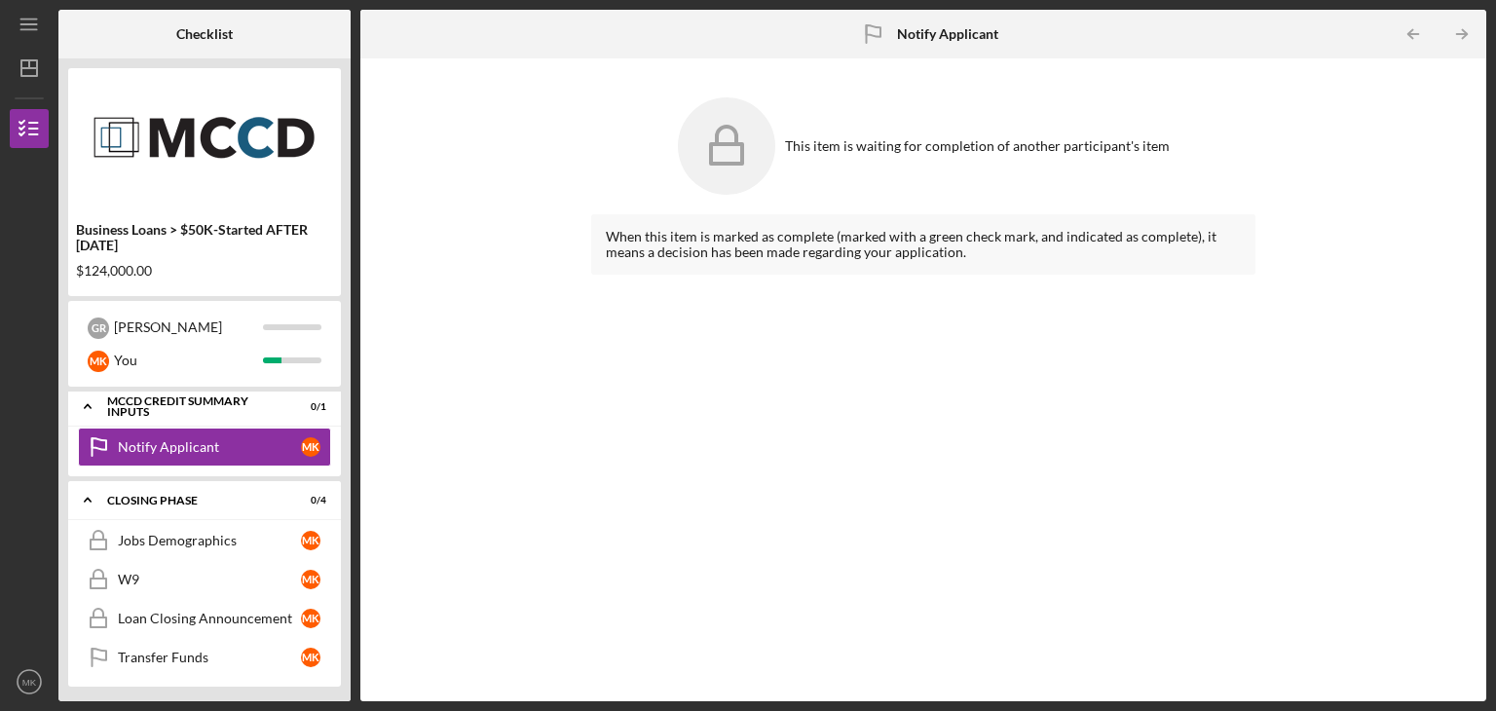
scroll to position [969, 0]
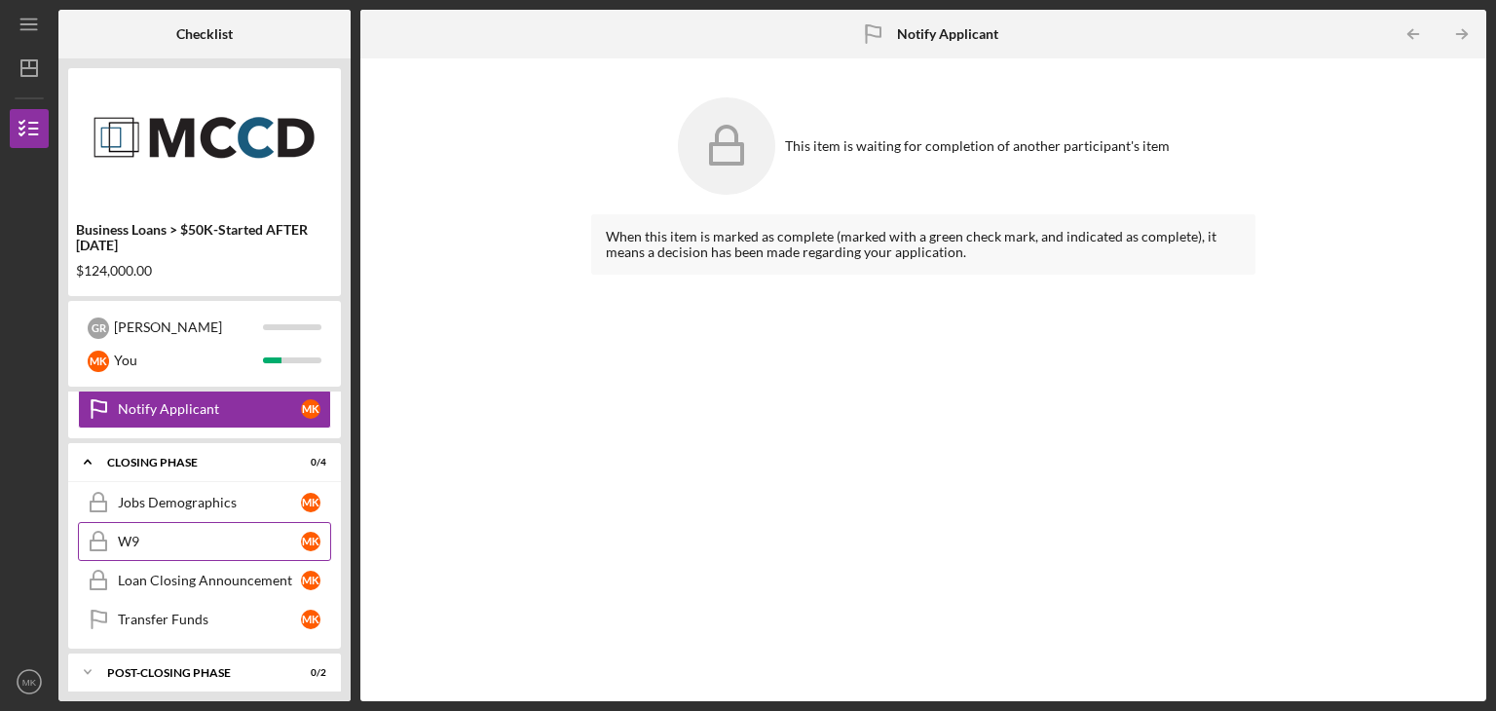
click at [206, 534] on div "W9" at bounding box center [209, 542] width 183 height 16
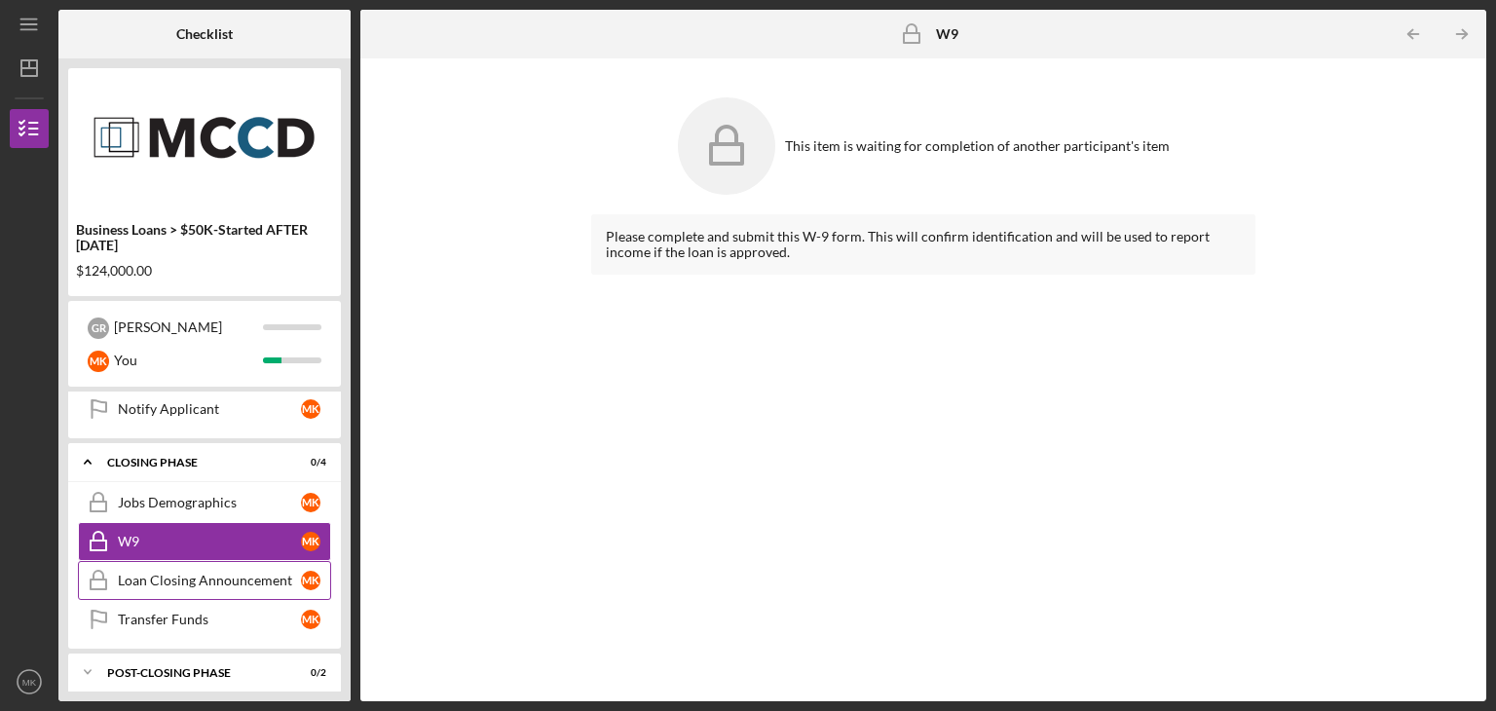
click at [202, 573] on div "Loan Closing Announcement" at bounding box center [209, 581] width 183 height 16
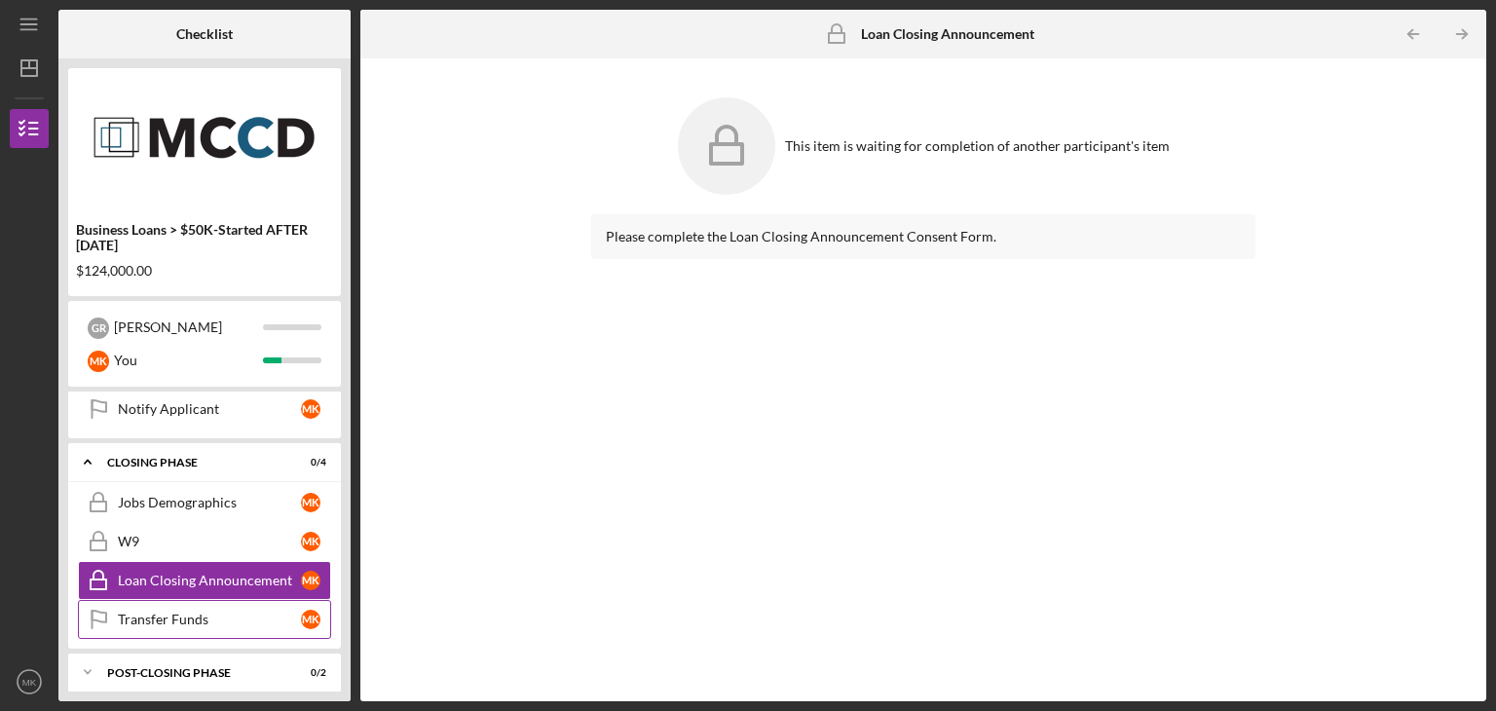
click at [164, 600] on link "Transfer Funds Transfer Funds M K" at bounding box center [204, 619] width 253 height 39
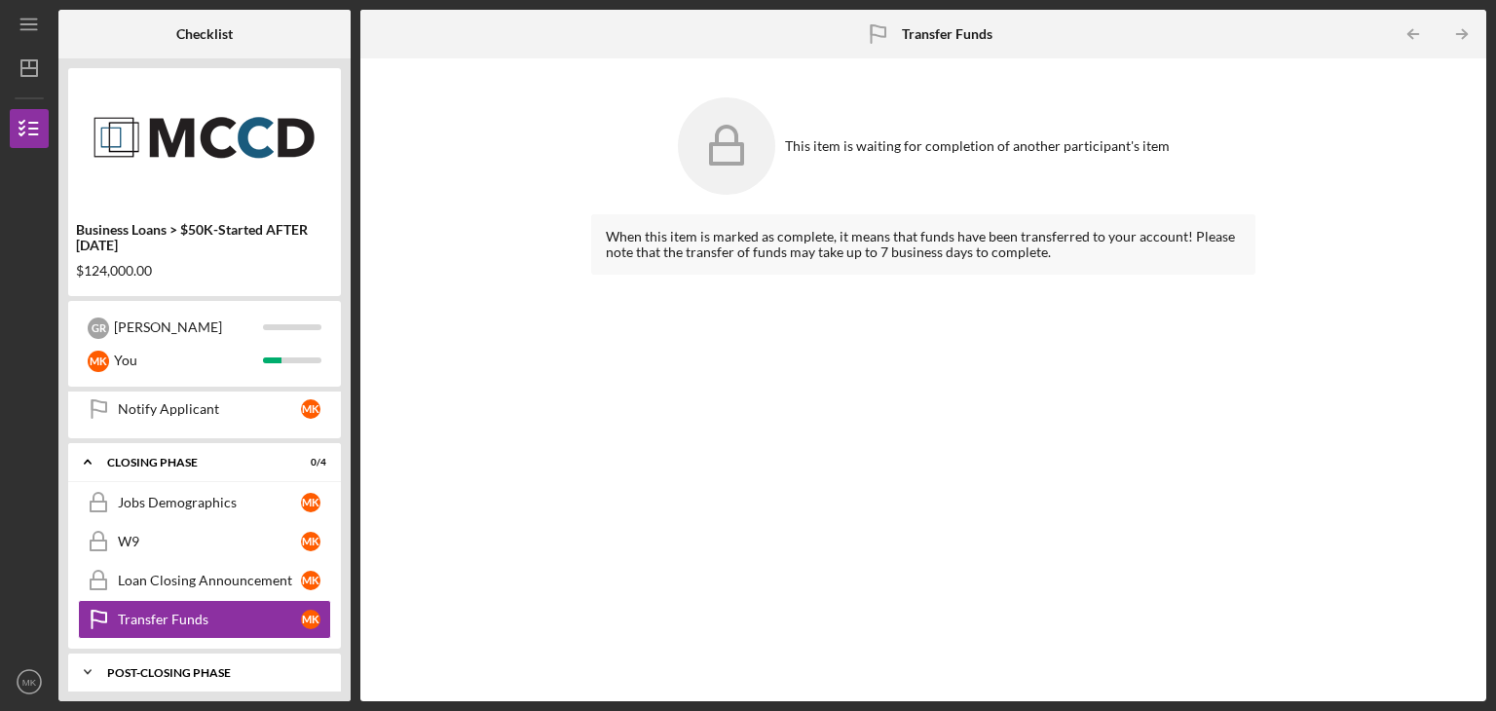
click at [102, 667] on icon "Icon/Expander" at bounding box center [87, 672] width 39 height 39
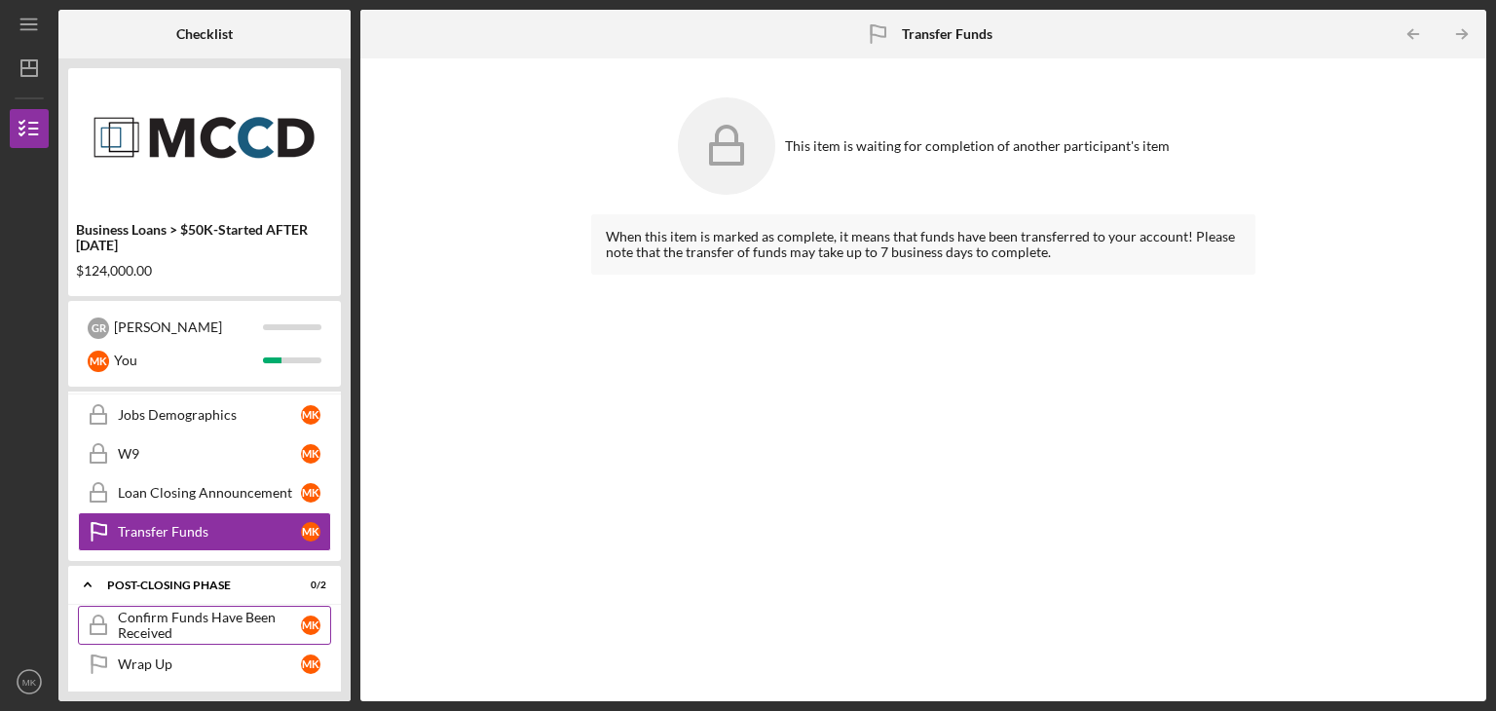
click at [211, 618] on div "Confirm Funds Have Been Received" at bounding box center [209, 625] width 183 height 31
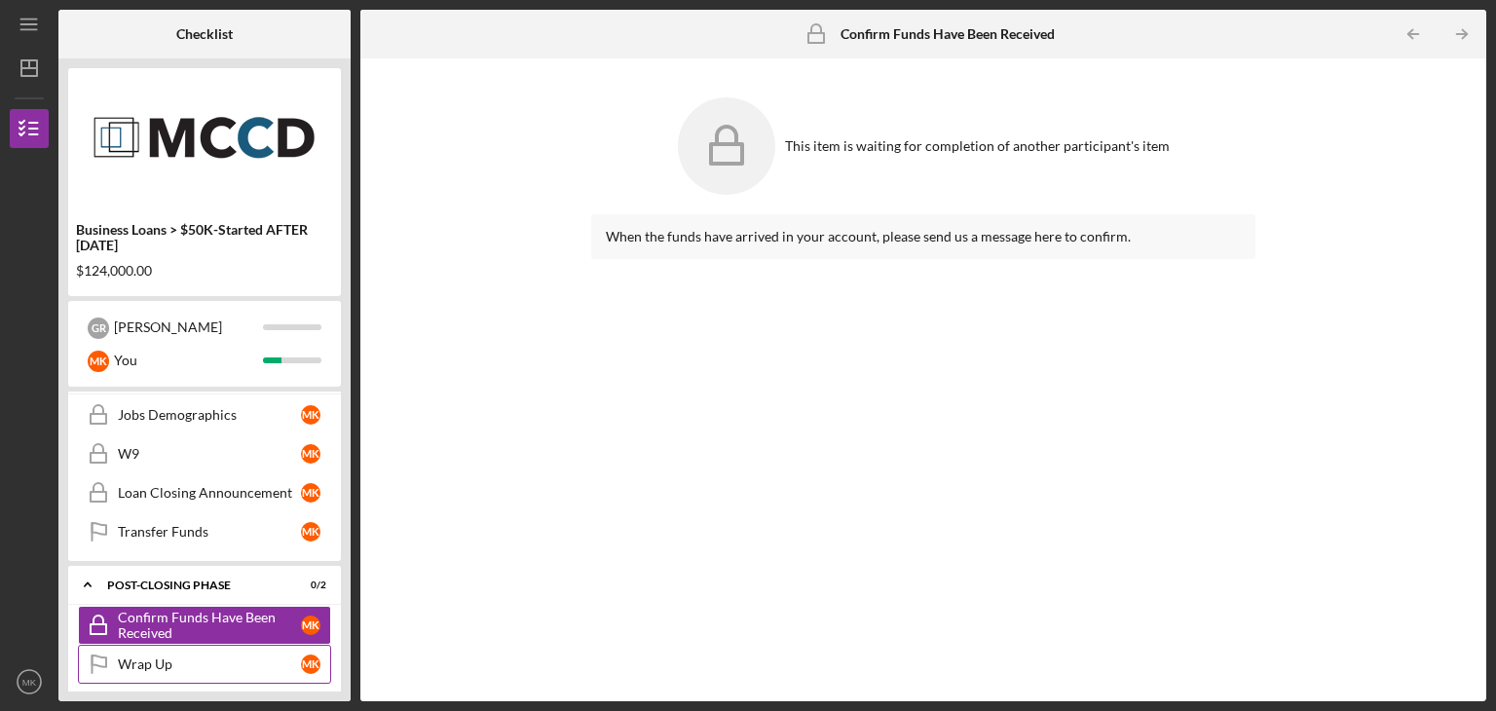
click at [172, 656] on div "Wrap Up" at bounding box center [209, 664] width 183 height 16
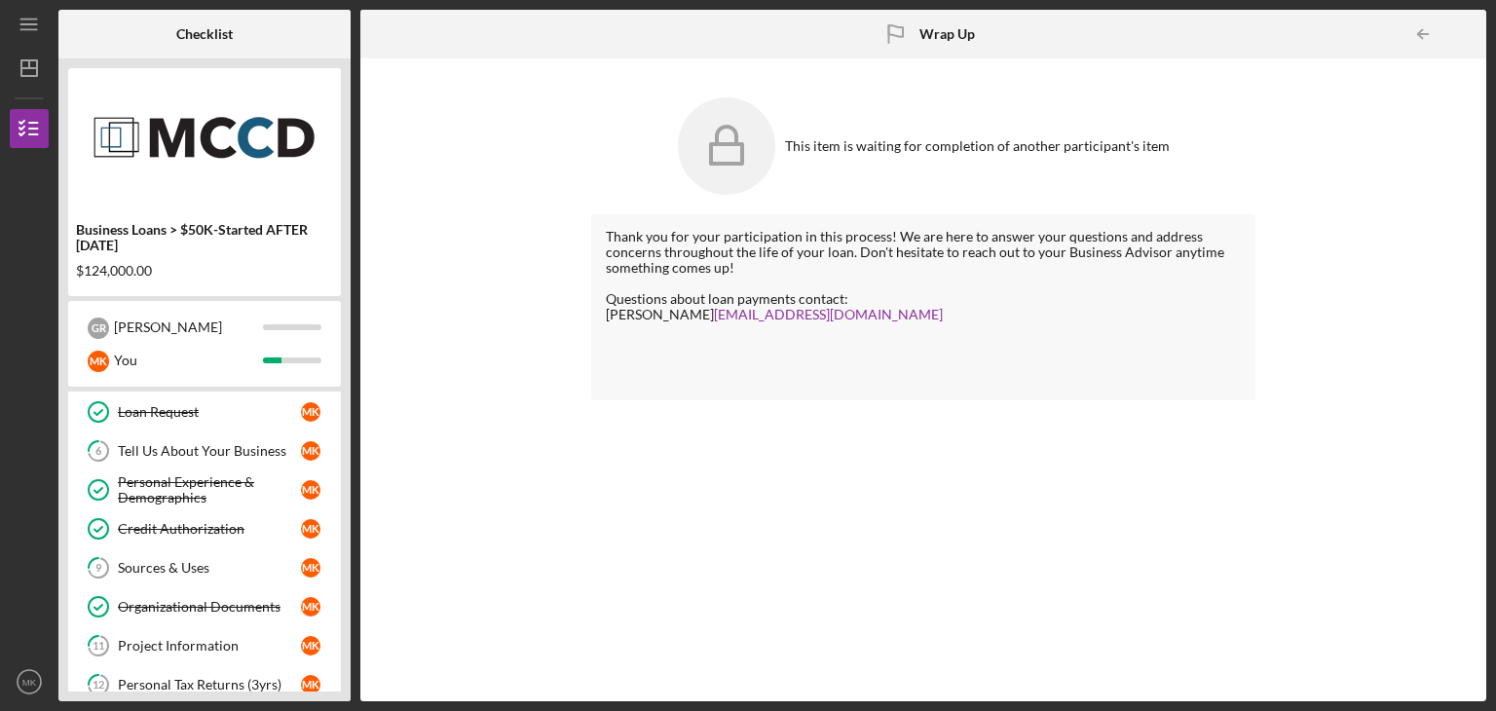
scroll to position [291, 0]
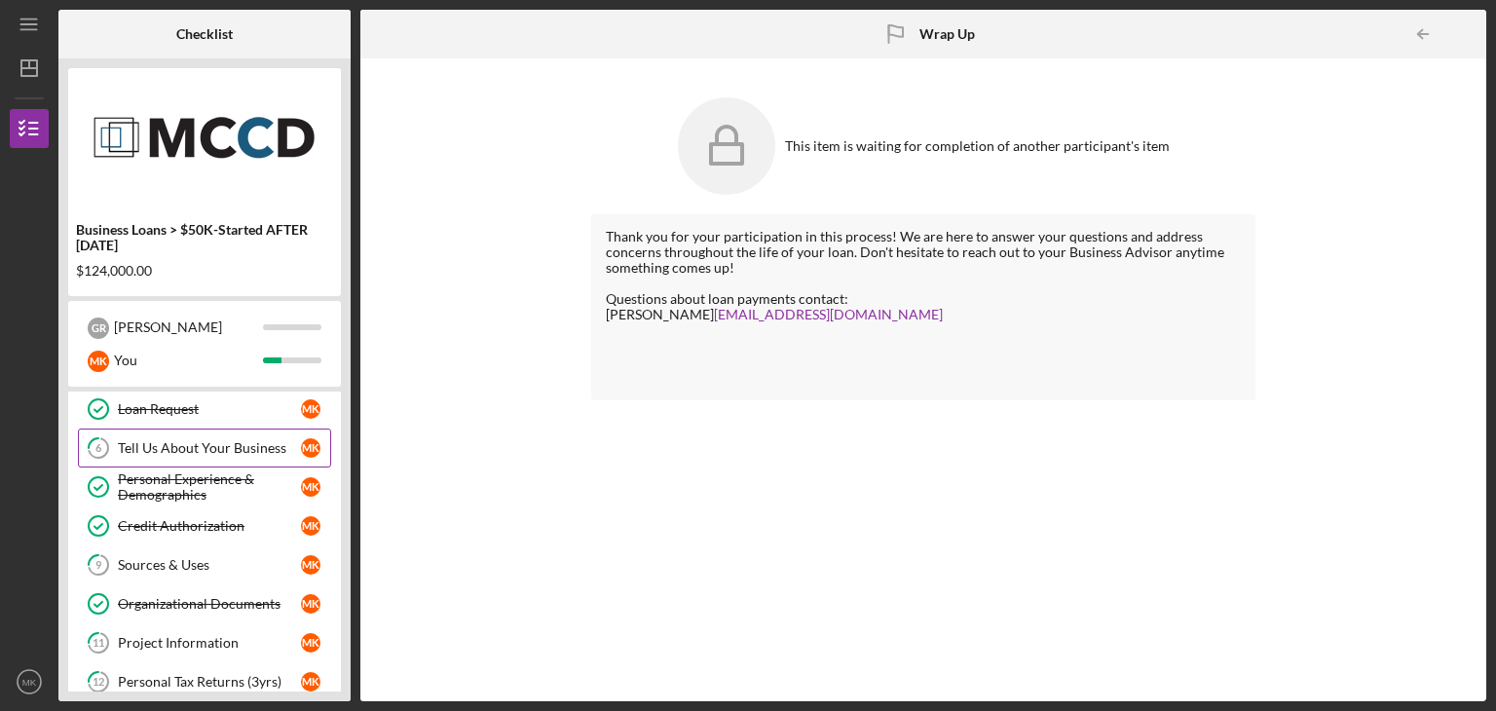
click at [168, 435] on link "6 Tell Us About Your Business M K" at bounding box center [204, 448] width 253 height 39
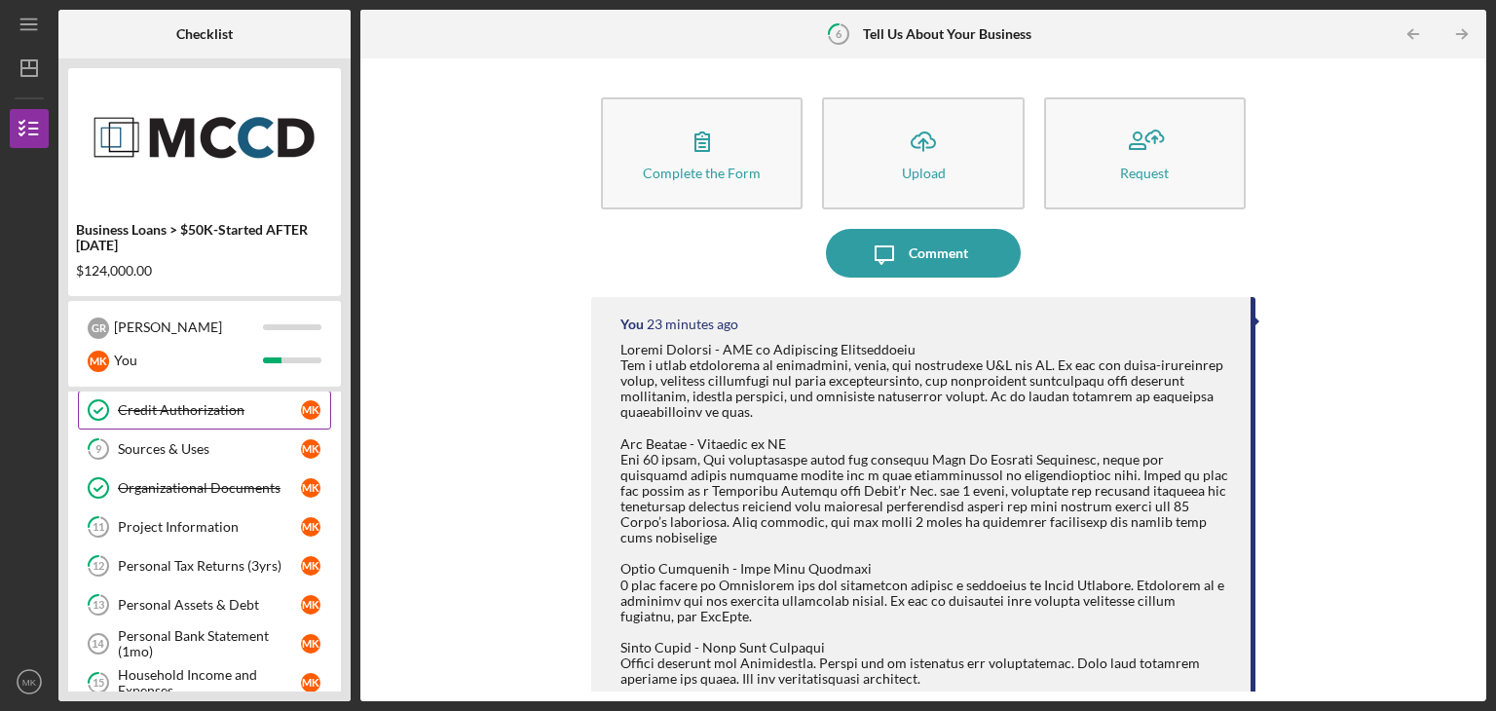
scroll to position [411, 0]
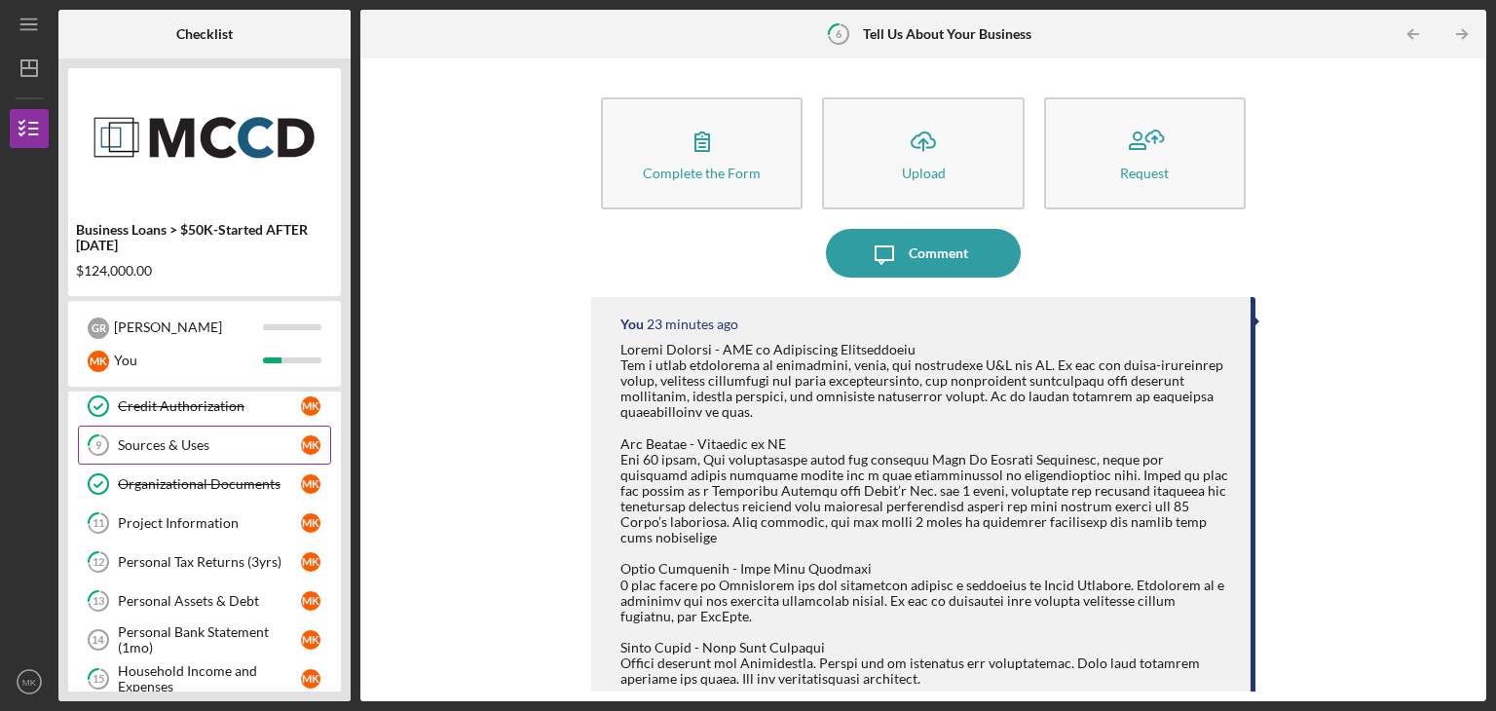
click at [169, 437] on div "Sources & Uses" at bounding box center [209, 445] width 183 height 16
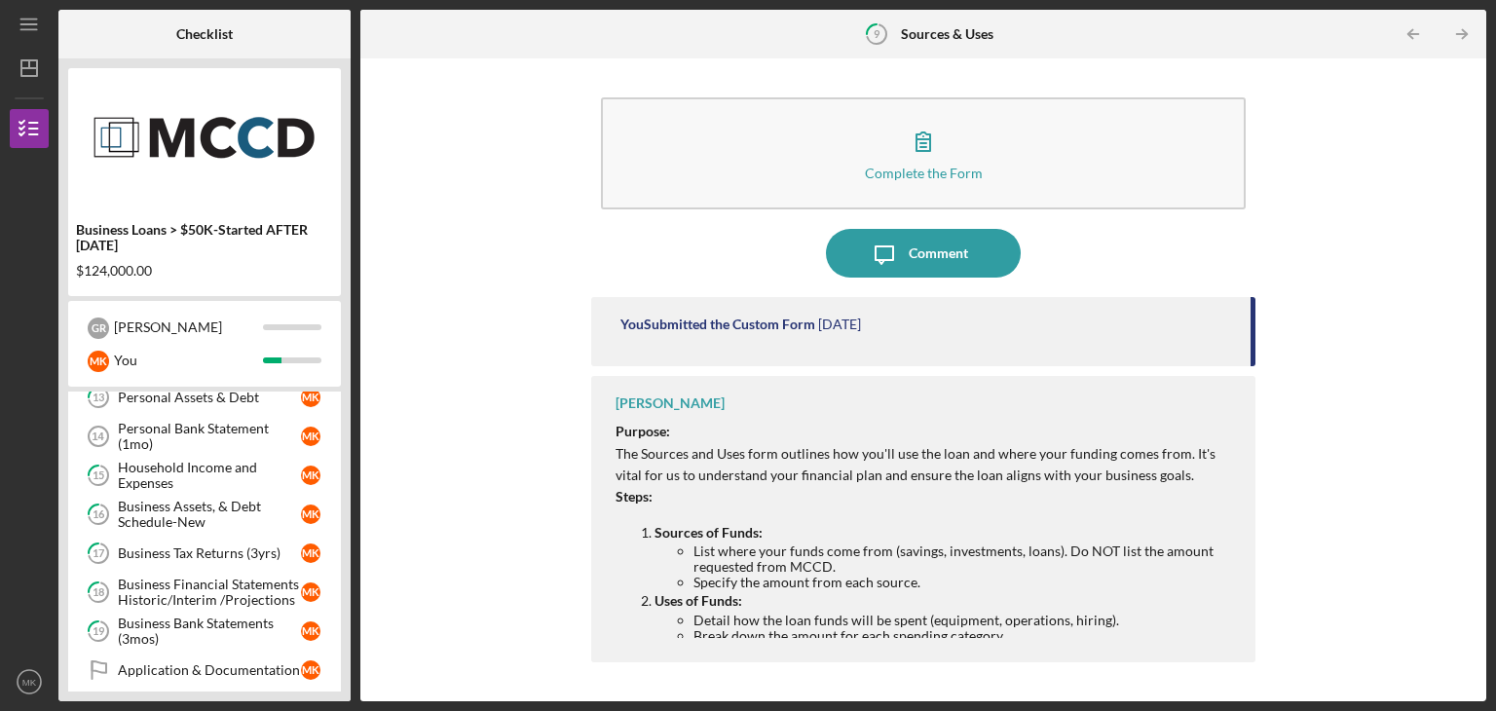
scroll to position [616, 0]
click at [175, 435] on div "Personal Bank Statement (1mo)" at bounding box center [209, 435] width 183 height 31
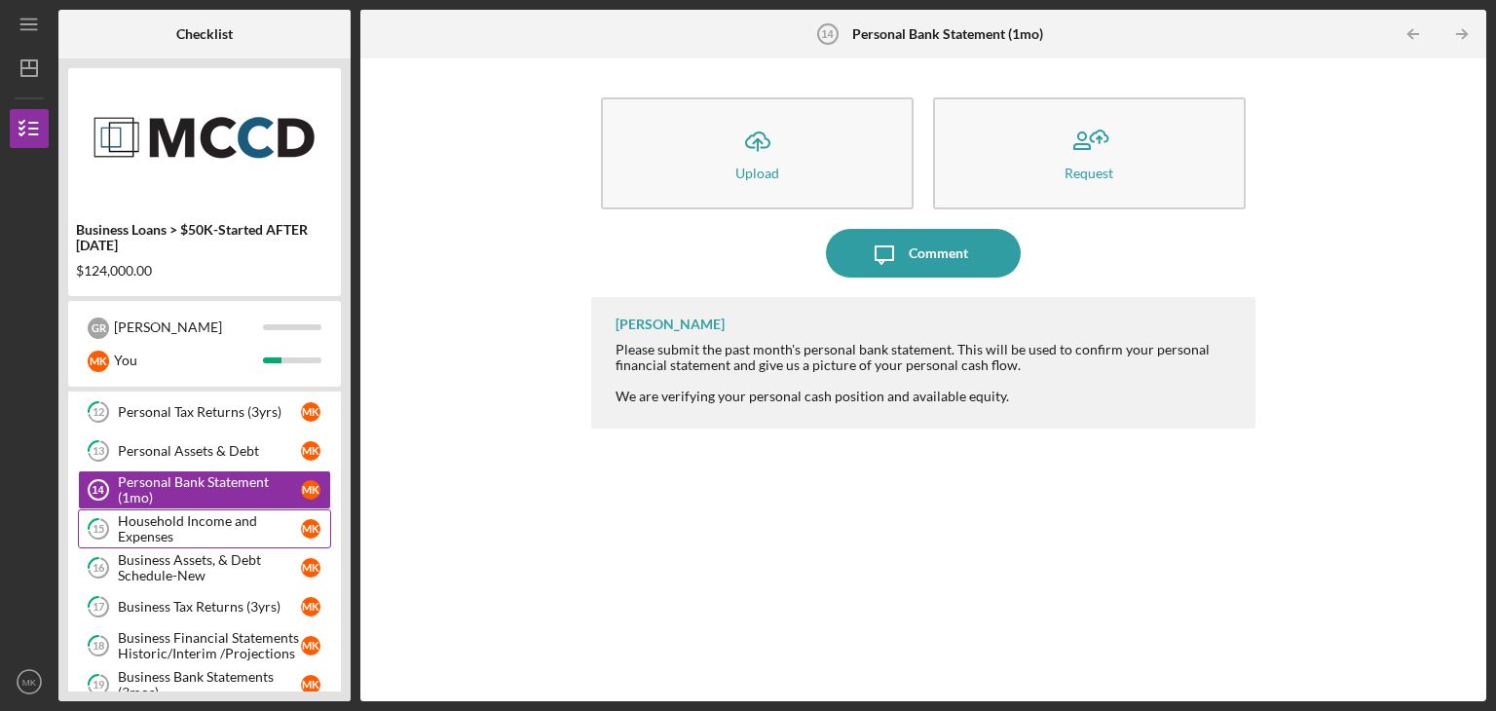
scroll to position [563, 0]
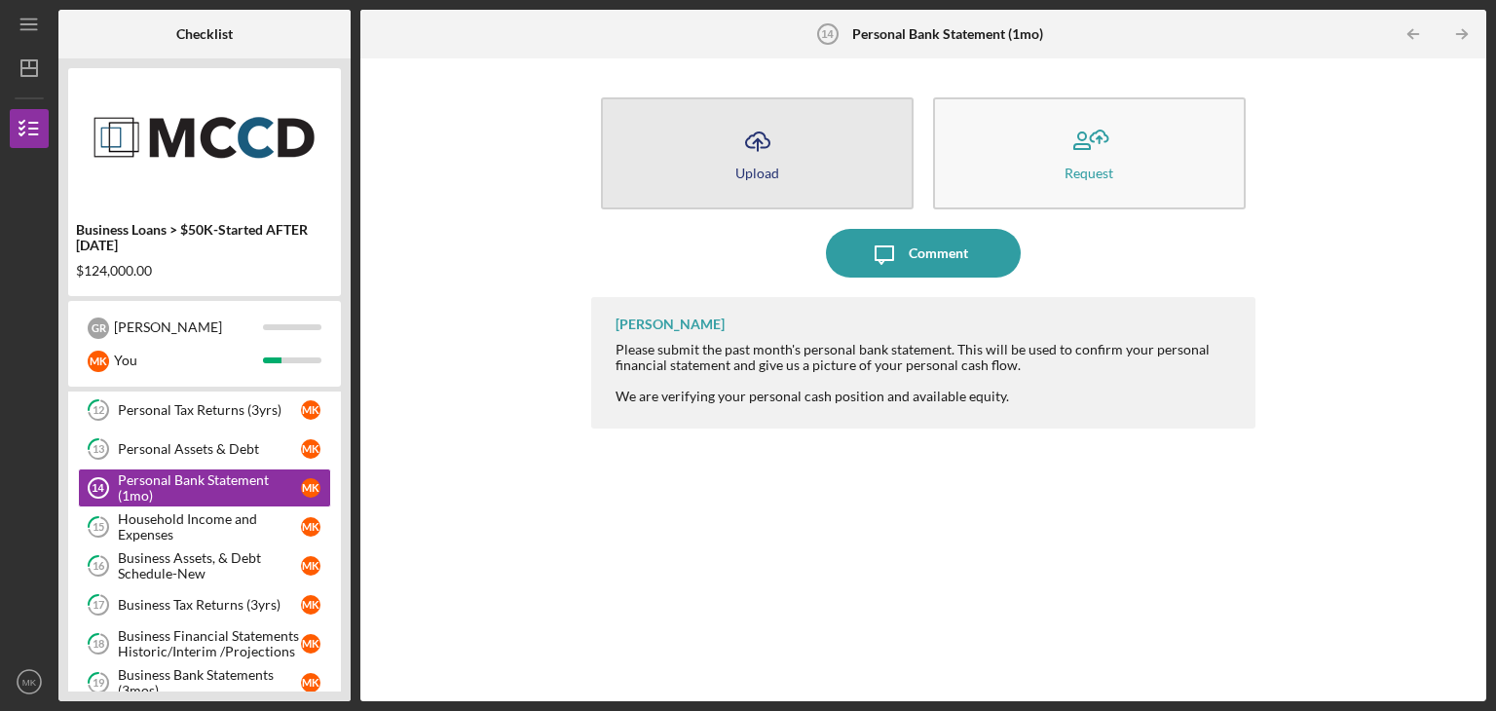
click at [758, 144] on line "button" at bounding box center [758, 145] width 0 height 12
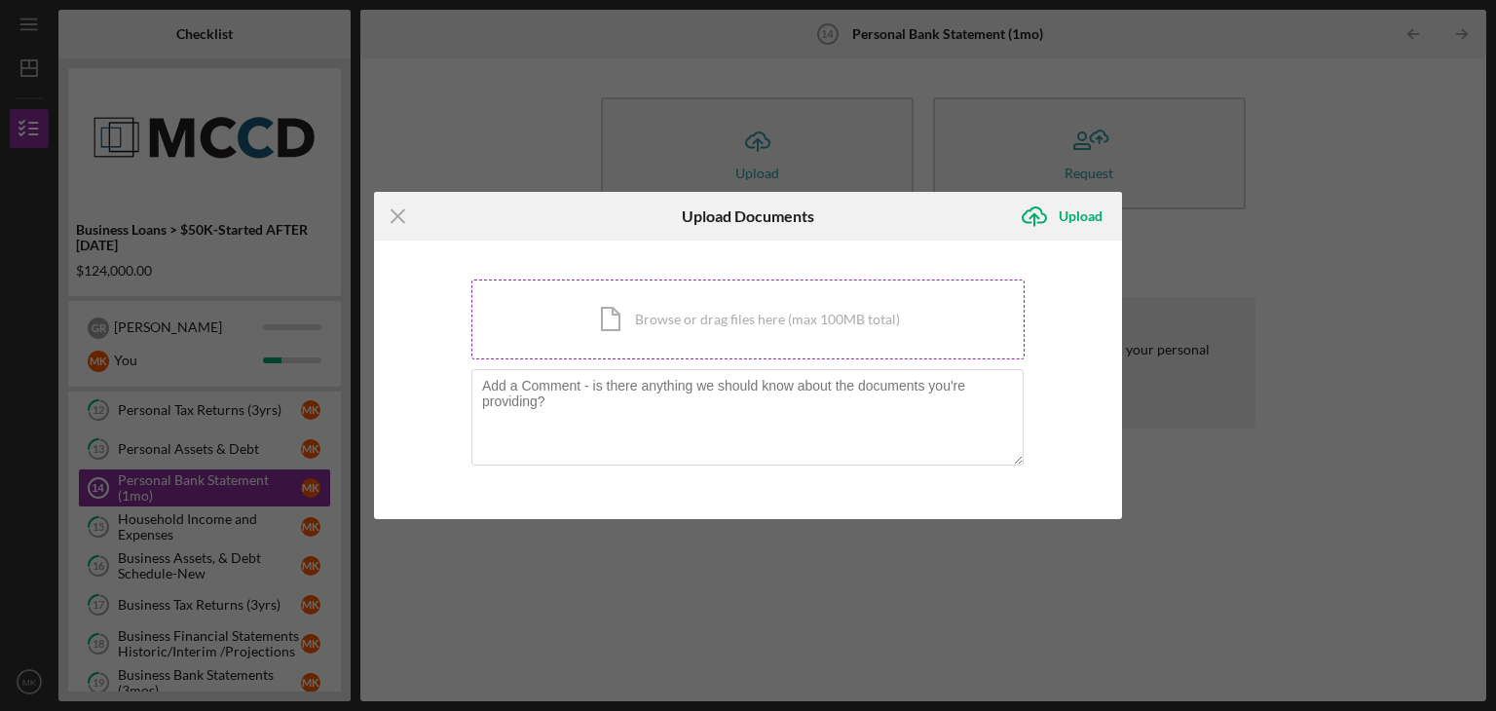
click at [759, 308] on div "Icon/Document Browse or drag files here (max 100MB total) Tap to choose files o…" at bounding box center [747, 320] width 553 height 80
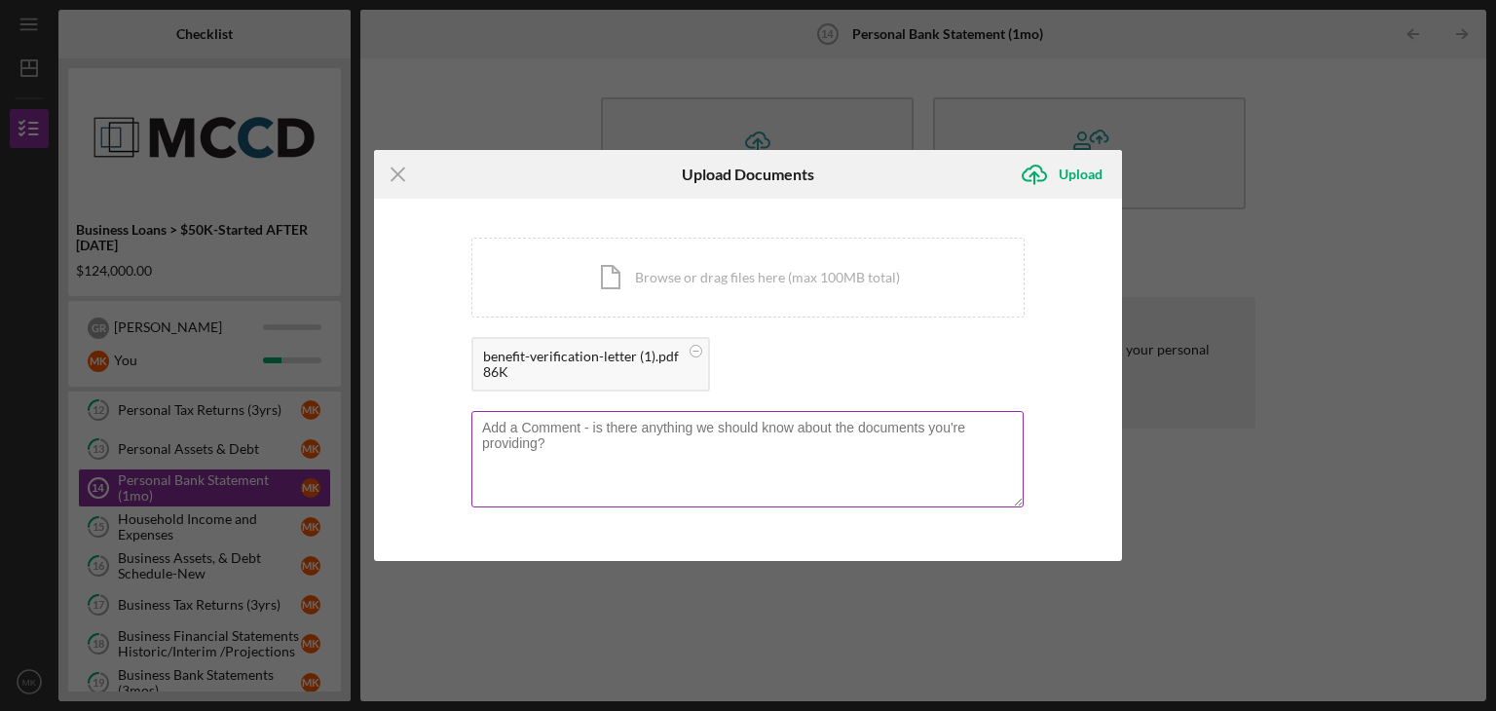
click at [640, 445] on textarea at bounding box center [747, 458] width 552 height 95
type textarea "SSI Payment"
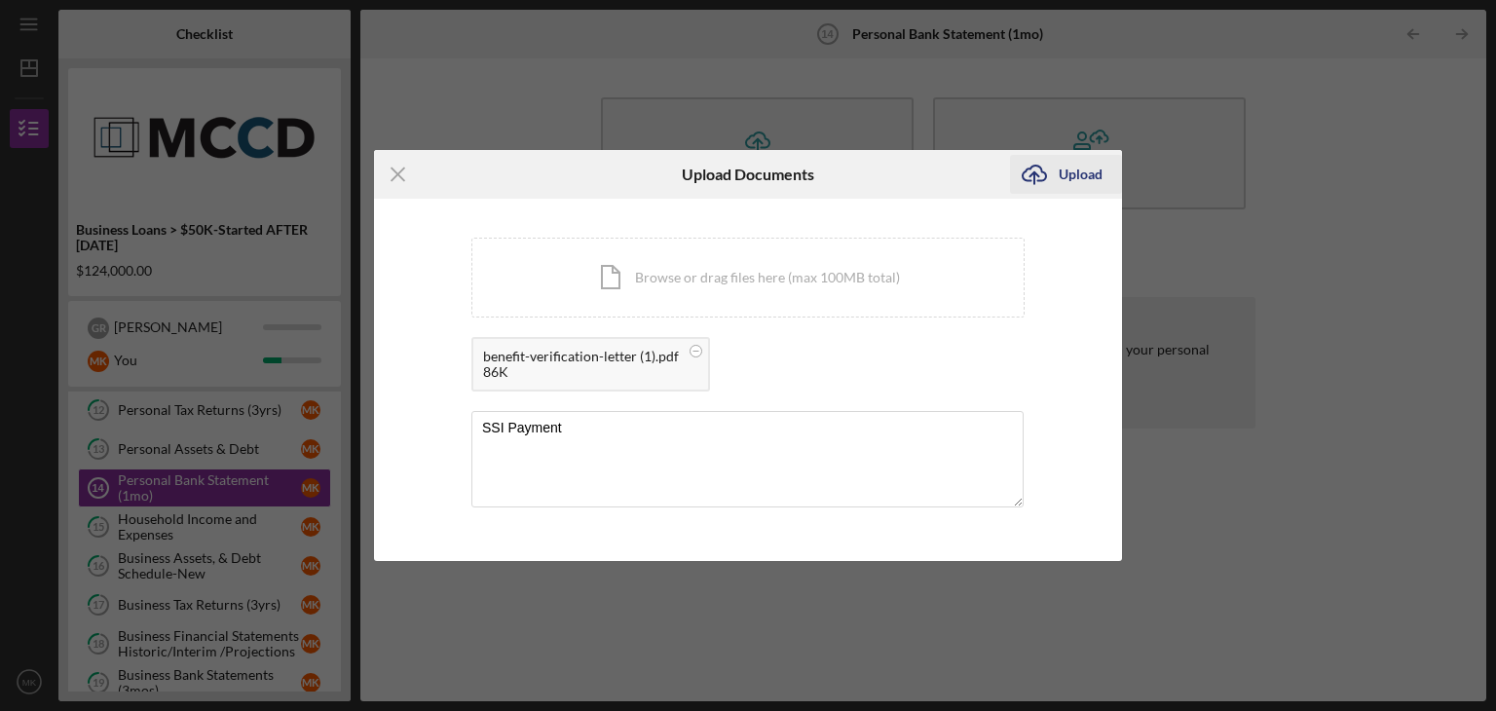
click at [1048, 176] on icon "Icon/Upload" at bounding box center [1034, 174] width 49 height 49
